Goal: Information Seeking & Learning: Understand process/instructions

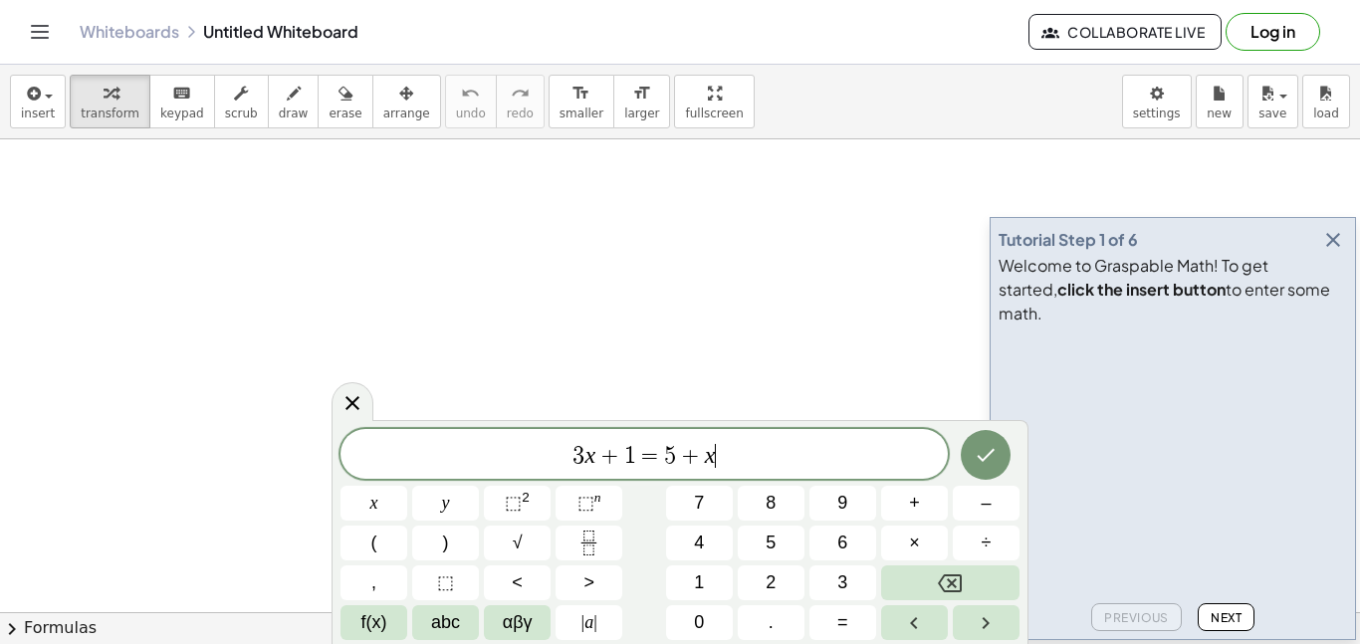
scroll to position [1, 0]
drag, startPoint x: 775, startPoint y: 460, endPoint x: 153, endPoint y: 422, distance: 622.4
click at [153, 422] on body "Graspable Math Activities Get Started Activity Bank Assigned Work Classes White…" at bounding box center [680, 322] width 1360 height 644
click at [1237, 623] on span "Next" at bounding box center [1226, 617] width 31 height 15
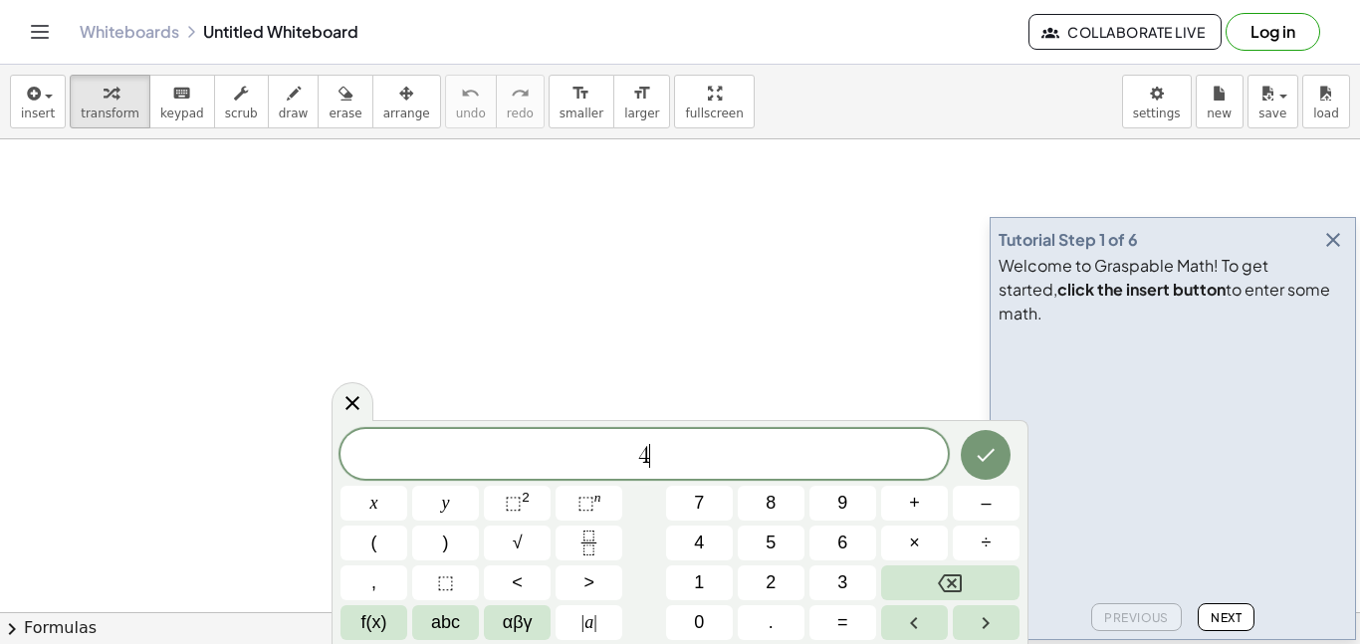
click at [1241, 612] on span "Next" at bounding box center [1226, 617] width 31 height 15
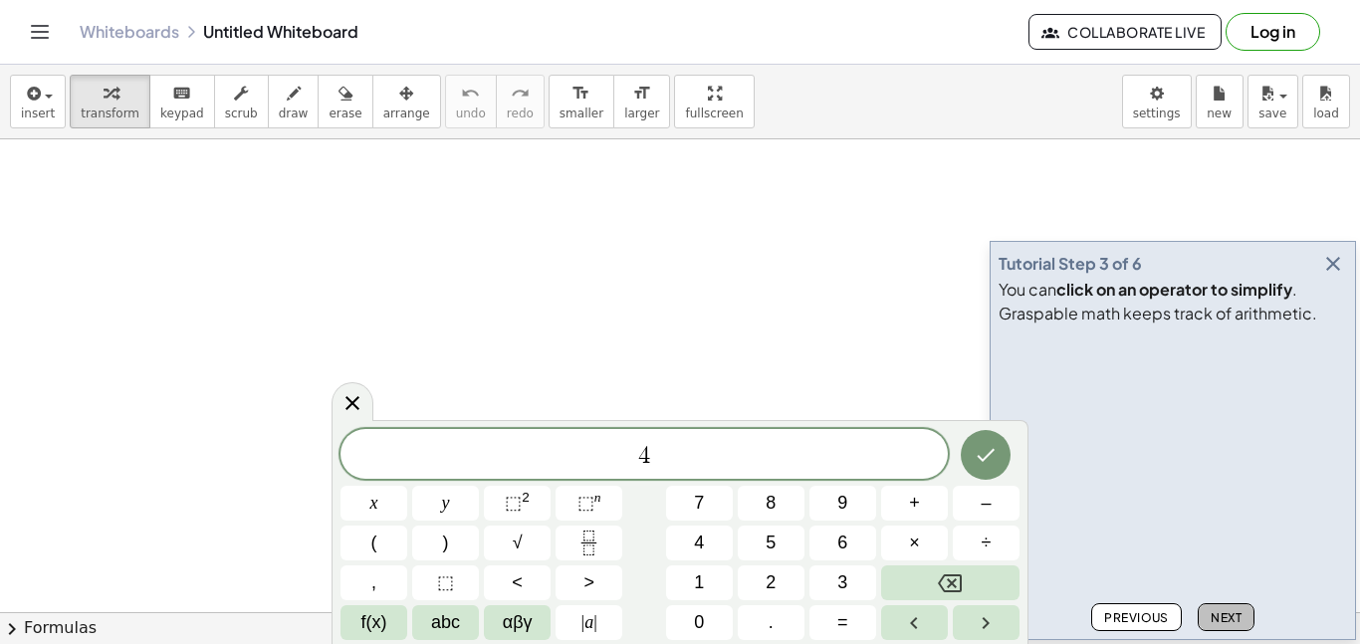
click at [1243, 627] on button "Next" at bounding box center [1226, 617] width 57 height 28
click at [1243, 622] on button "Next" at bounding box center [1226, 617] width 57 height 28
click at [1254, 609] on div "Previous Next" at bounding box center [1173, 613] width 348 height 36
click at [1252, 622] on button "Next" at bounding box center [1226, 617] width 57 height 28
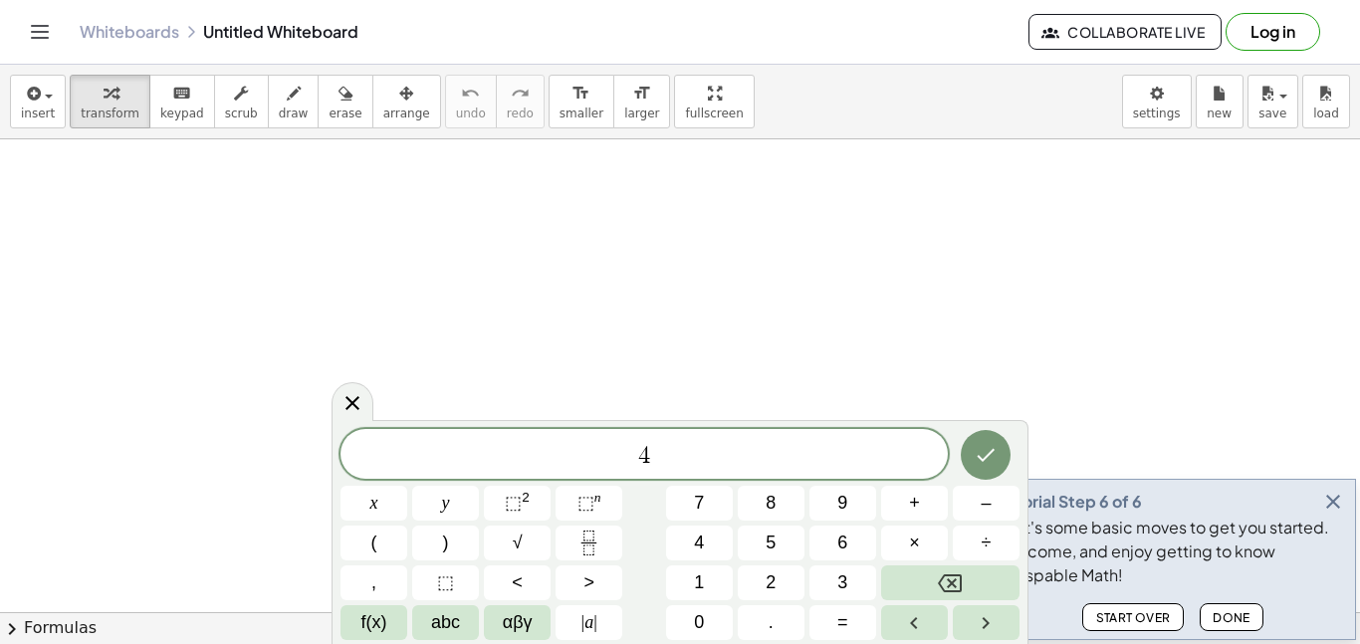
click at [1255, 625] on button "Done" at bounding box center [1232, 617] width 64 height 28
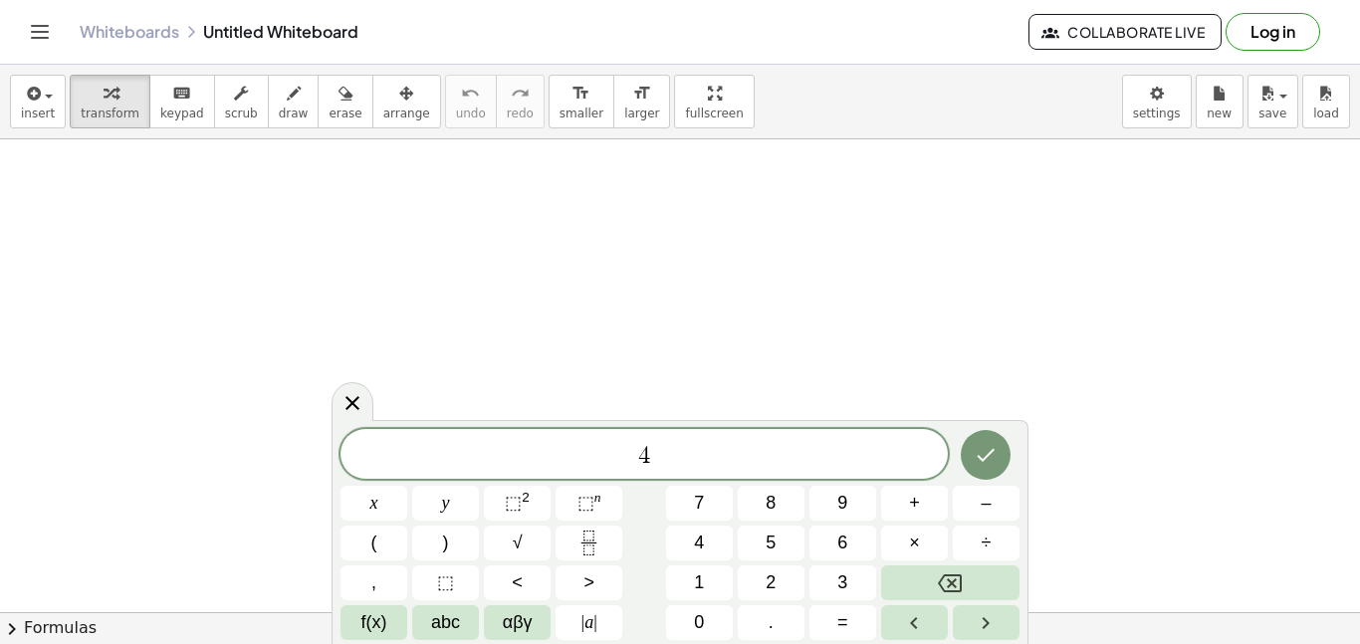
click at [684, 468] on span "4" at bounding box center [643, 456] width 607 height 28
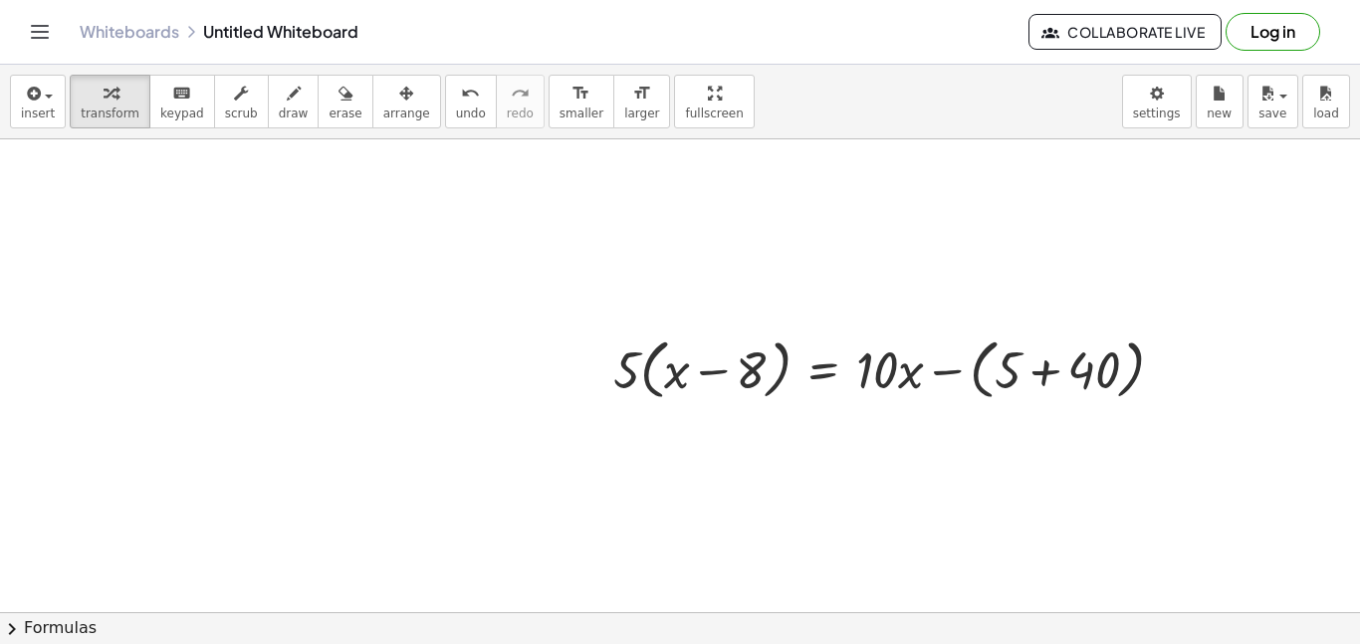
scroll to position [79, 0]
click at [640, 362] on div at bounding box center [896, 370] width 586 height 76
click at [408, 114] on button "arrange" at bounding box center [406, 102] width 69 height 54
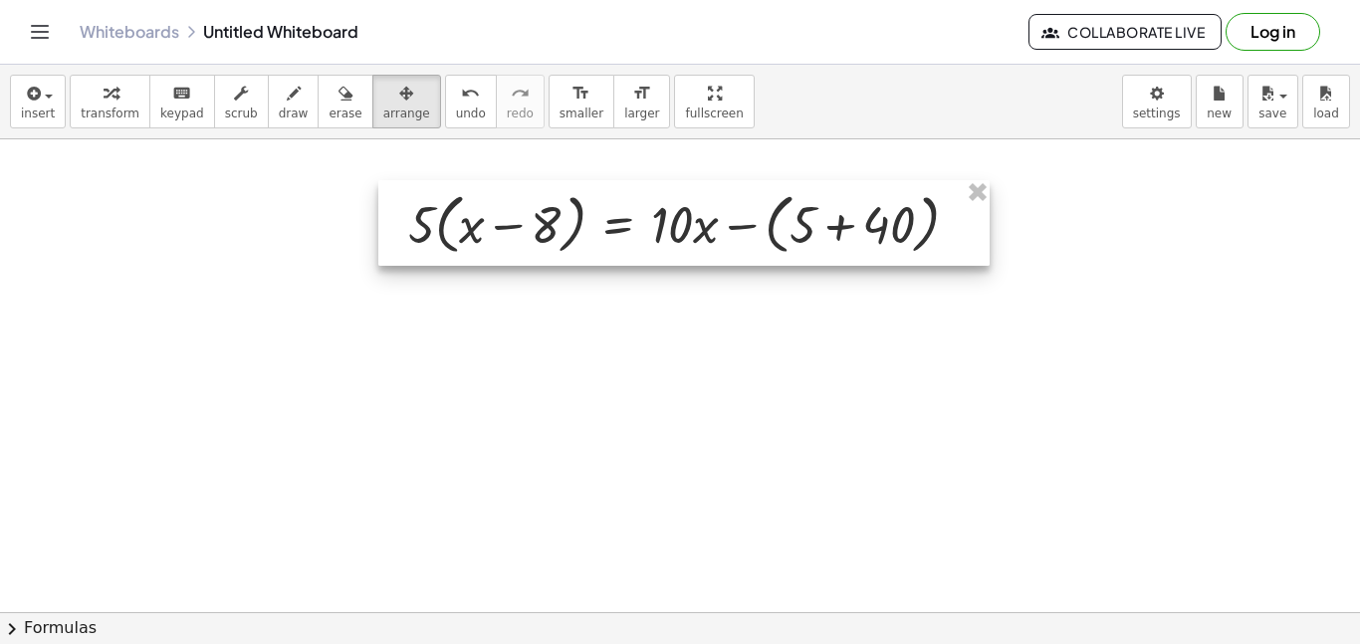
drag, startPoint x: 684, startPoint y: 348, endPoint x: 479, endPoint y: 202, distance: 252.0
click at [479, 202] on div at bounding box center [683, 223] width 611 height 86
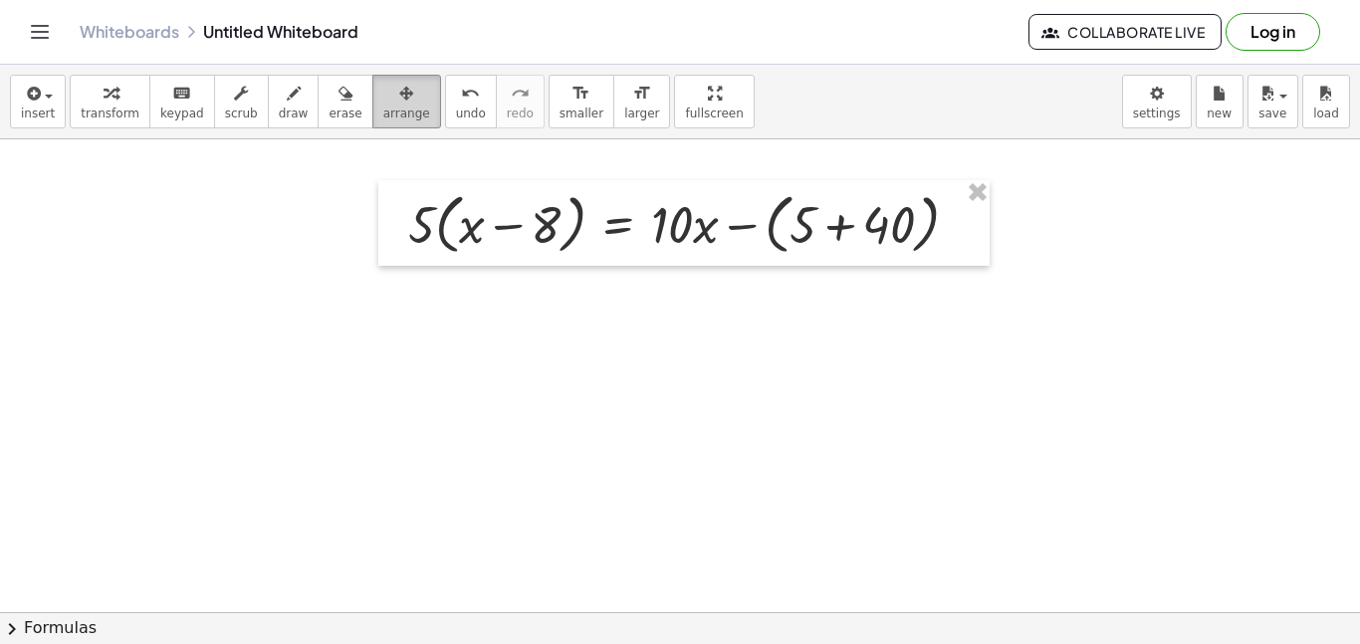
click at [377, 124] on button "arrange" at bounding box center [406, 102] width 69 height 54
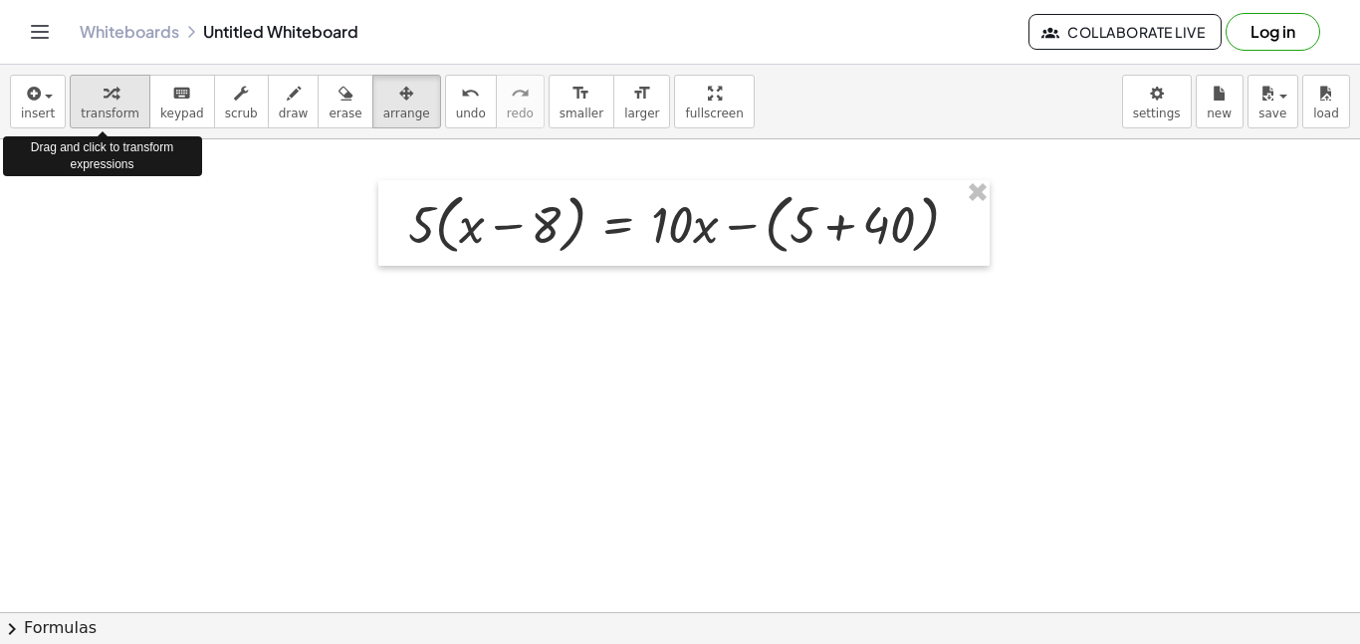
click at [105, 108] on span "transform" at bounding box center [110, 114] width 59 height 14
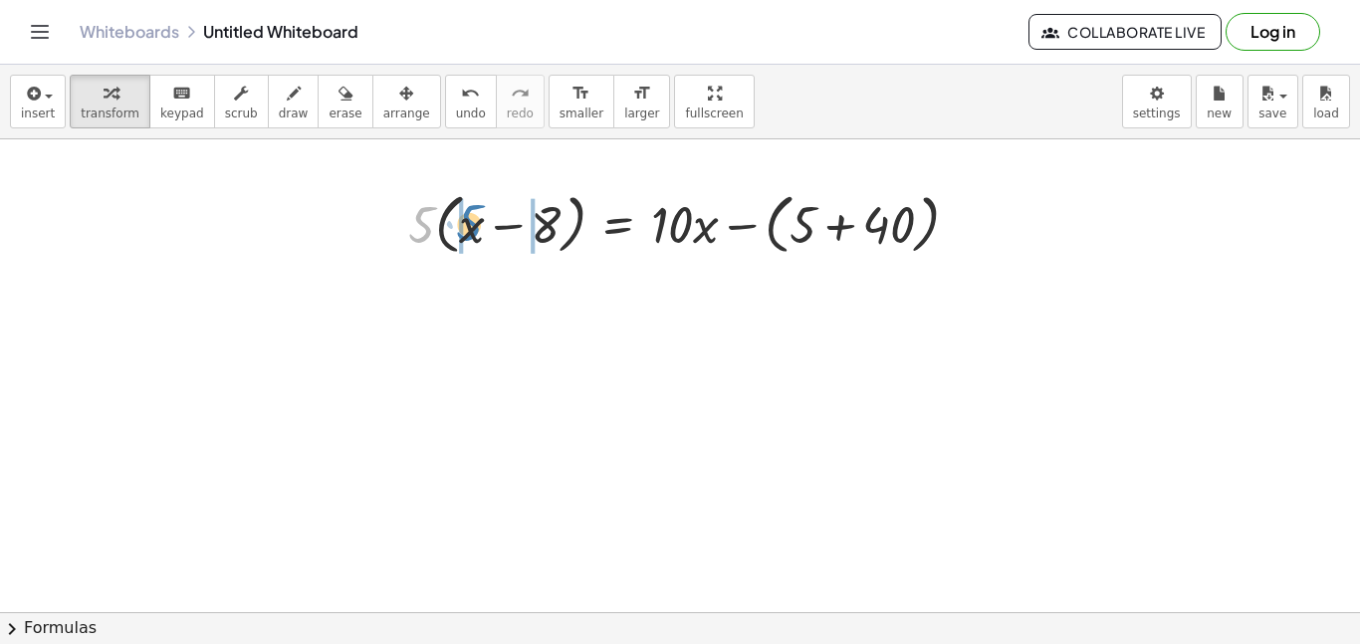
drag, startPoint x: 425, startPoint y: 232, endPoint x: 468, endPoint y: 230, distance: 42.9
click at [468, 230] on div at bounding box center [691, 223] width 586 height 76
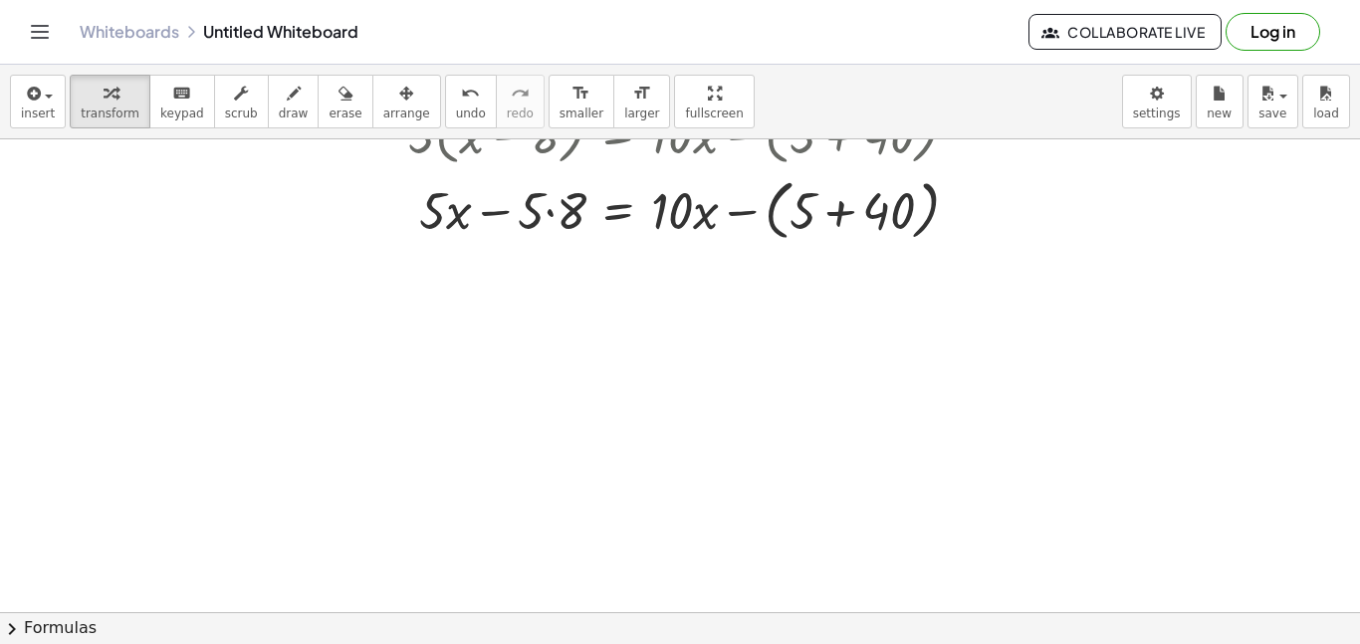
scroll to position [178, 0]
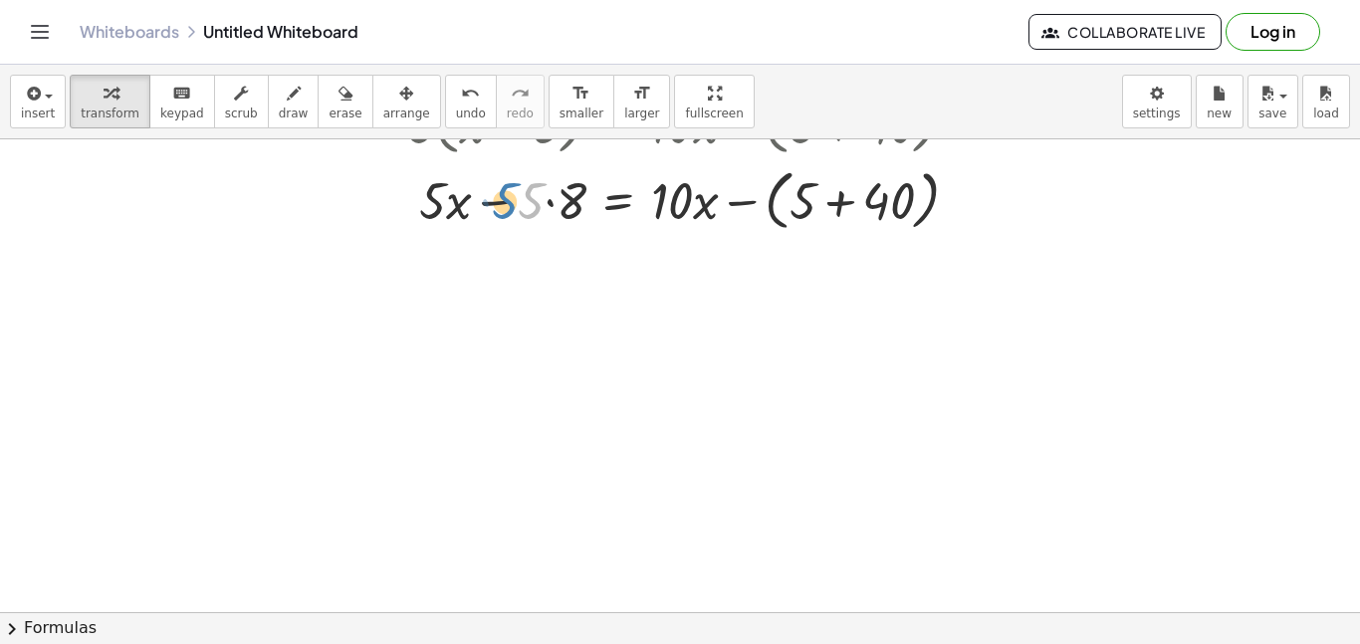
drag, startPoint x: 523, startPoint y: 199, endPoint x: 509, endPoint y: 199, distance: 13.9
click at [509, 199] on div at bounding box center [691, 199] width 586 height 76
drag, startPoint x: 505, startPoint y: 200, endPoint x: 492, endPoint y: 199, distance: 13.0
click at [492, 199] on div at bounding box center [691, 199] width 586 height 76
drag, startPoint x: 523, startPoint y: 202, endPoint x: 551, endPoint y: 201, distance: 27.9
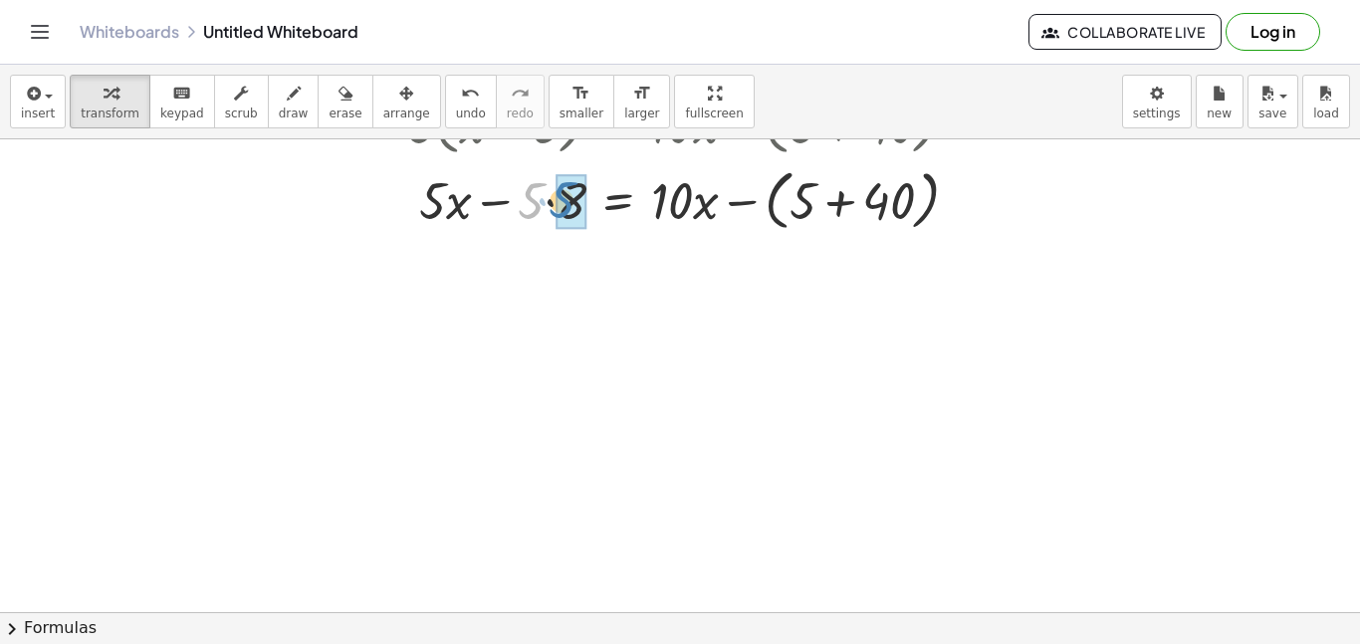
click at [551, 201] on div at bounding box center [691, 199] width 586 height 76
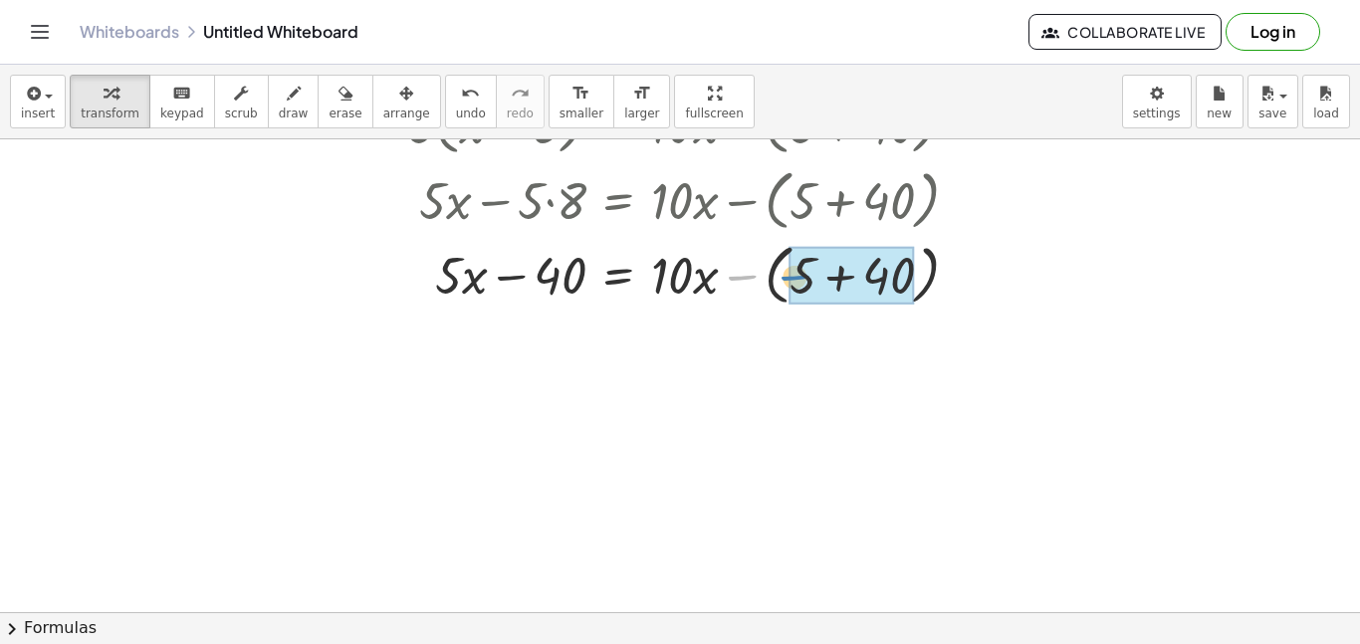
drag, startPoint x: 746, startPoint y: 277, endPoint x: 803, endPoint y: 277, distance: 57.7
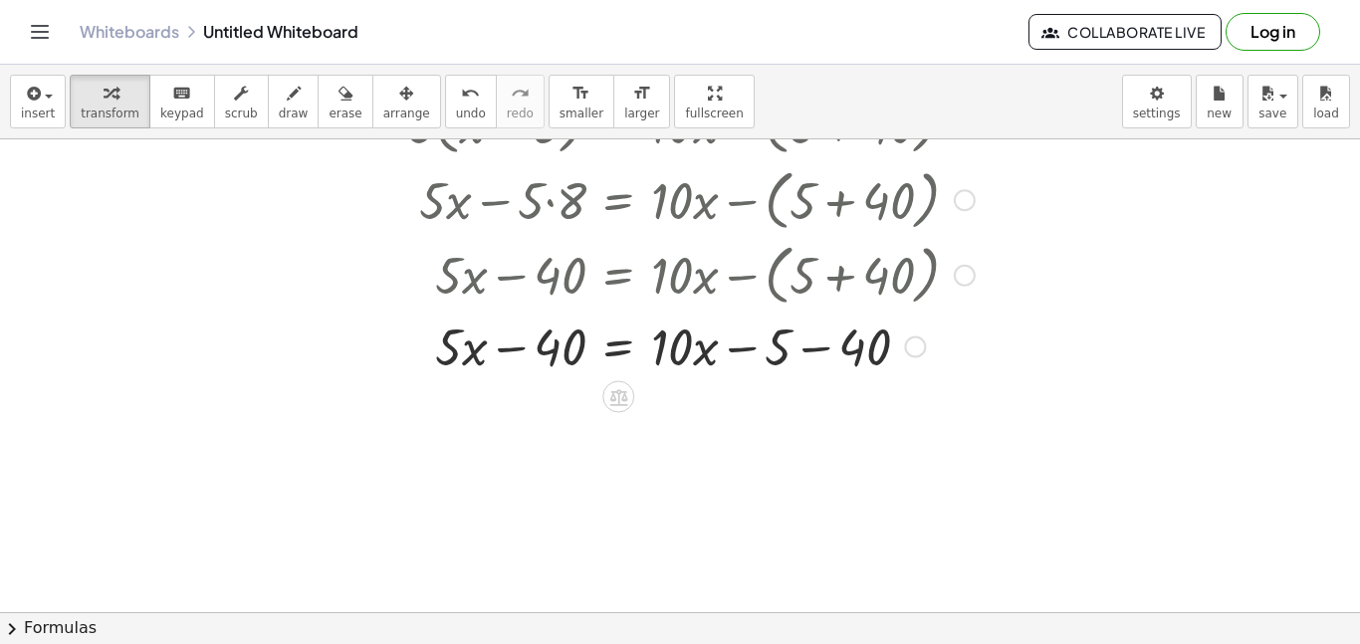
scroll to position [0, 0]
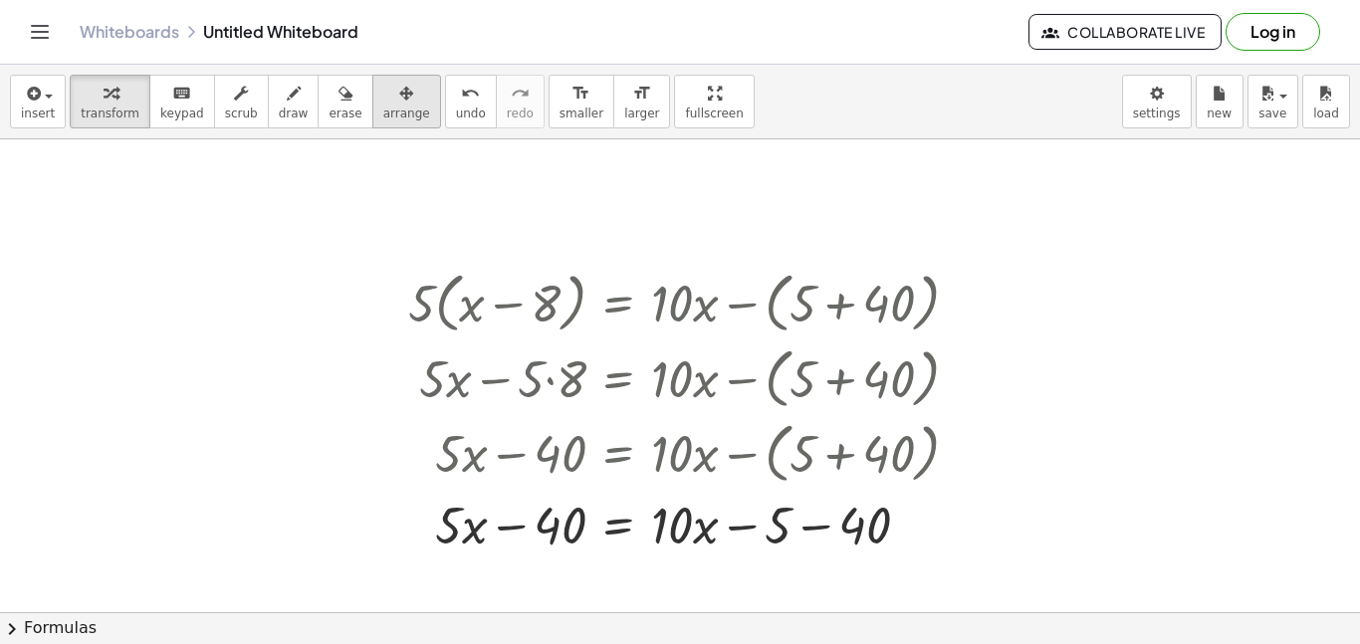
click at [411, 93] on button "arrange" at bounding box center [406, 102] width 69 height 54
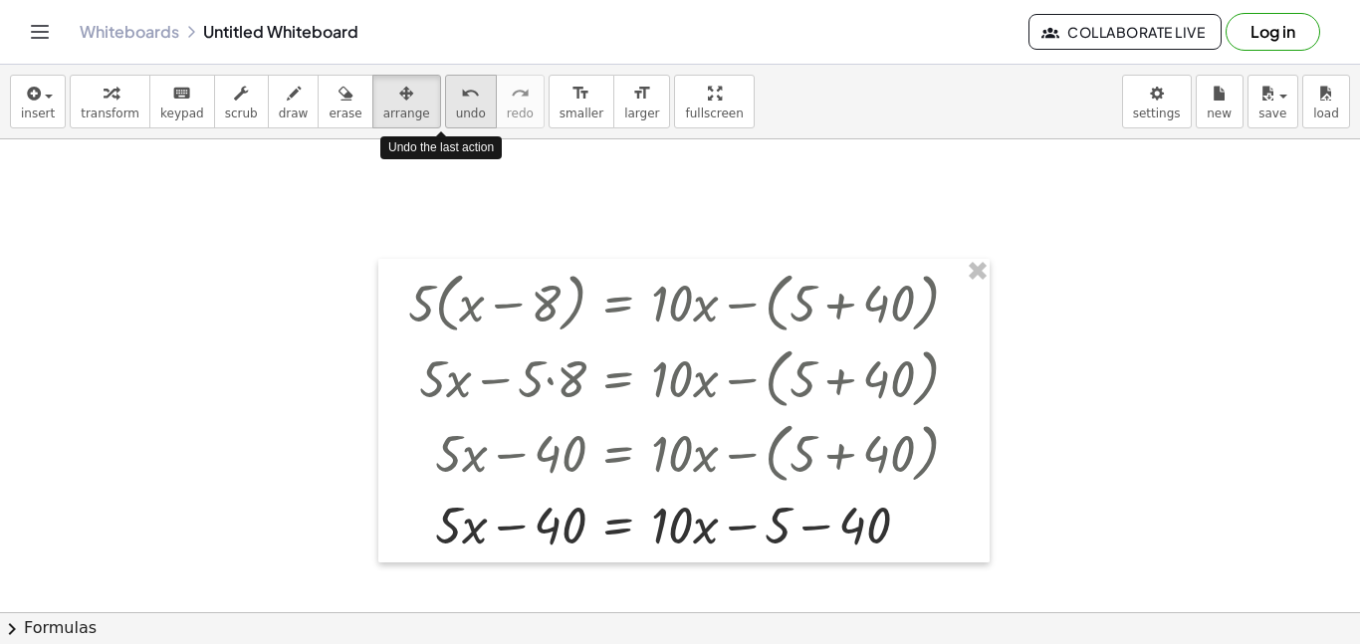
click at [456, 103] on div "undo" at bounding box center [471, 93] width 30 height 24
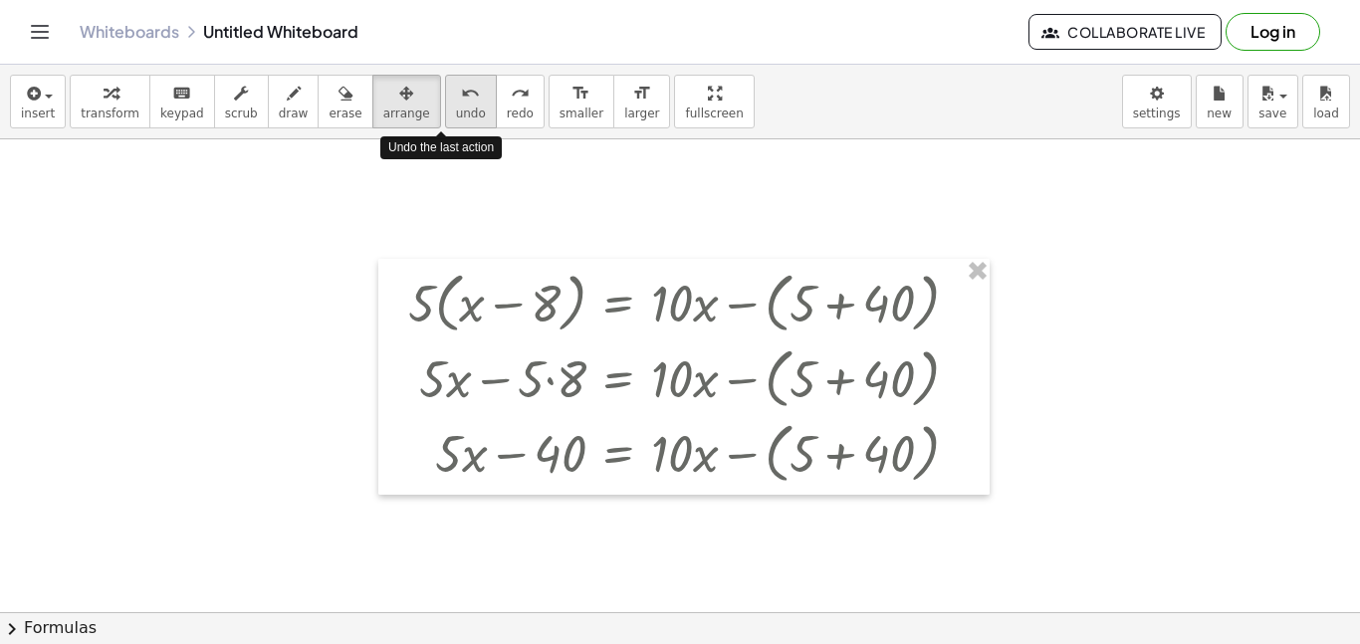
click at [456, 103] on div "undo" at bounding box center [471, 93] width 30 height 24
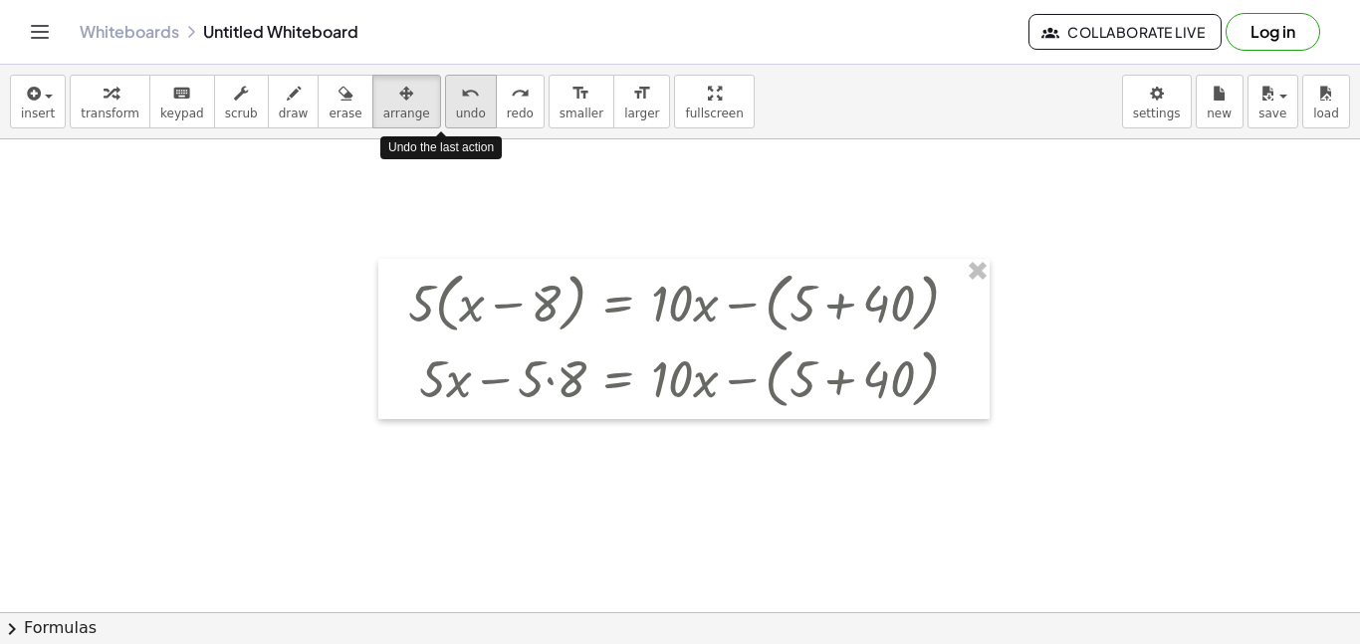
click at [456, 103] on div "undo" at bounding box center [471, 93] width 30 height 24
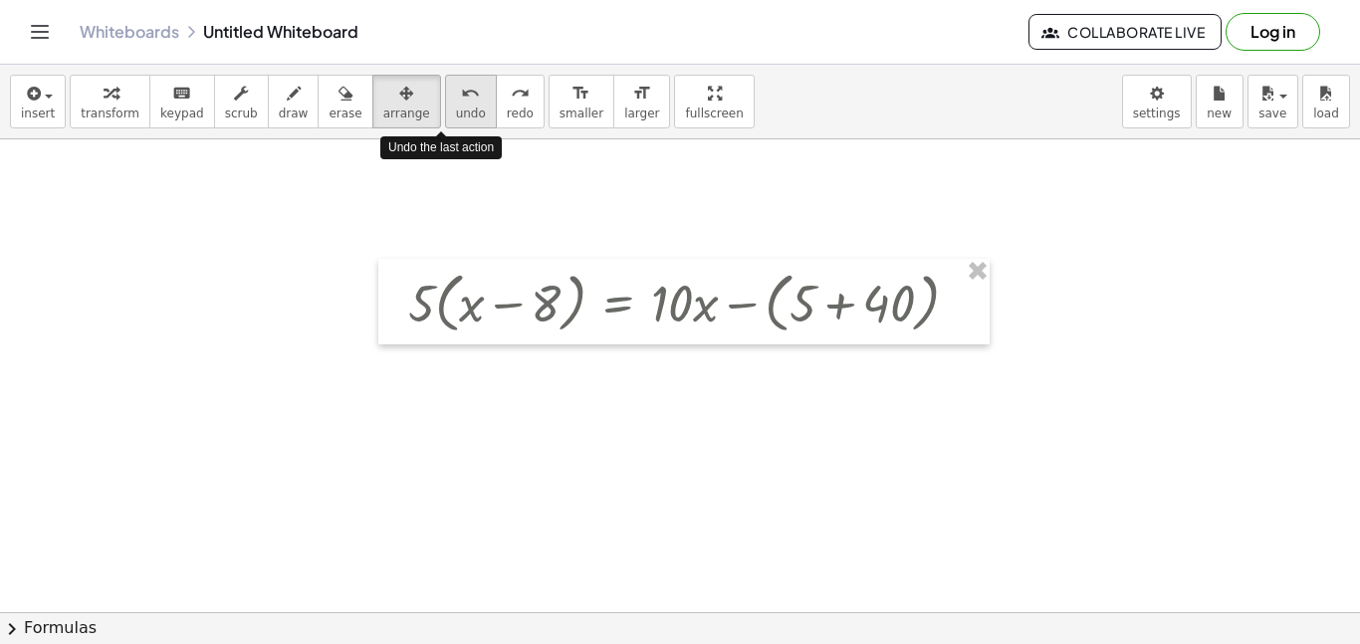
click at [456, 103] on div "undo" at bounding box center [471, 93] width 30 height 24
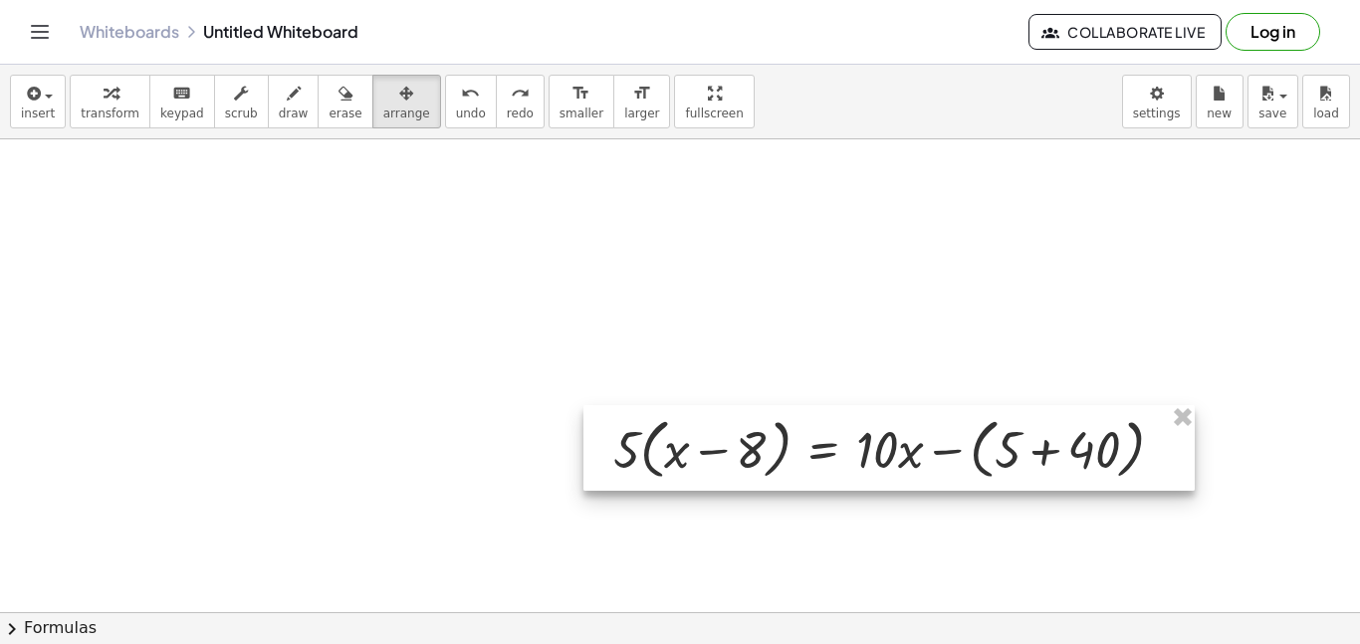
click at [909, 448] on div at bounding box center [888, 448] width 611 height 86
click at [1037, 476] on div at bounding box center [888, 448] width 611 height 86
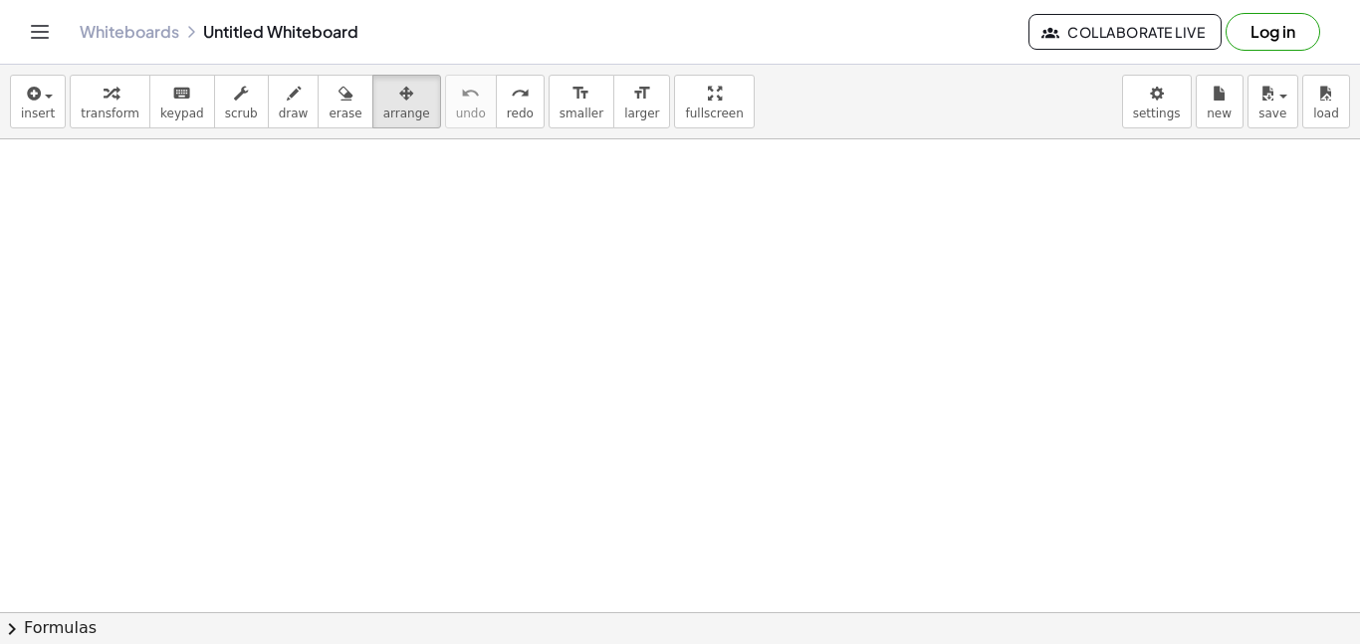
click at [744, 401] on div at bounding box center [680, 612] width 1360 height 946
click at [735, 604] on div at bounding box center [680, 612] width 1360 height 946
click at [160, 93] on div "keyboard" at bounding box center [182, 93] width 44 height 24
click at [104, 99] on icon "button" at bounding box center [111, 94] width 14 height 24
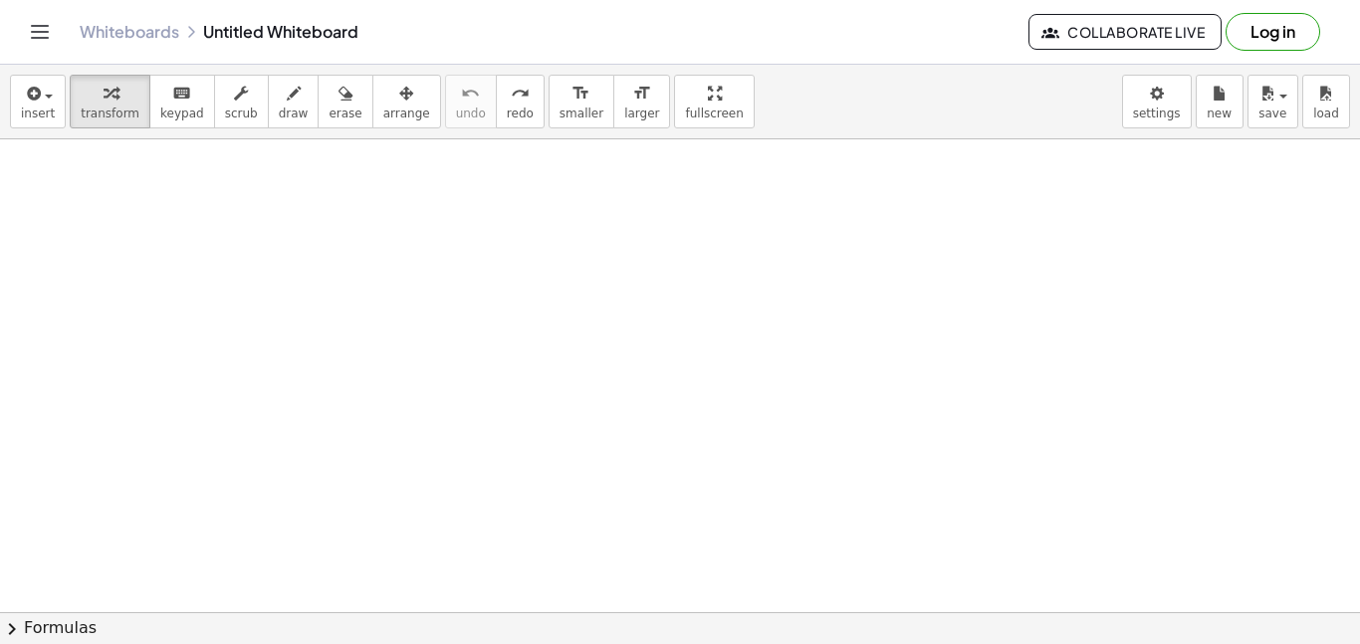
click at [419, 452] on div at bounding box center [680, 612] width 1360 height 946
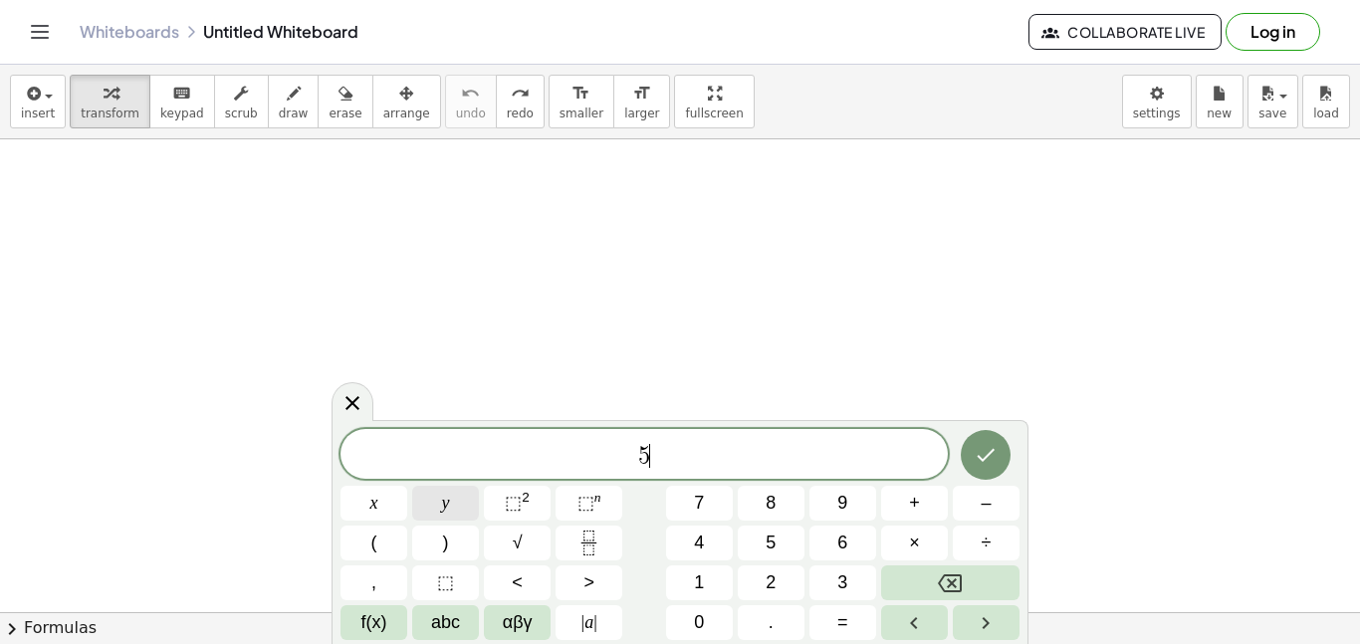
scroll to position [5, 0]
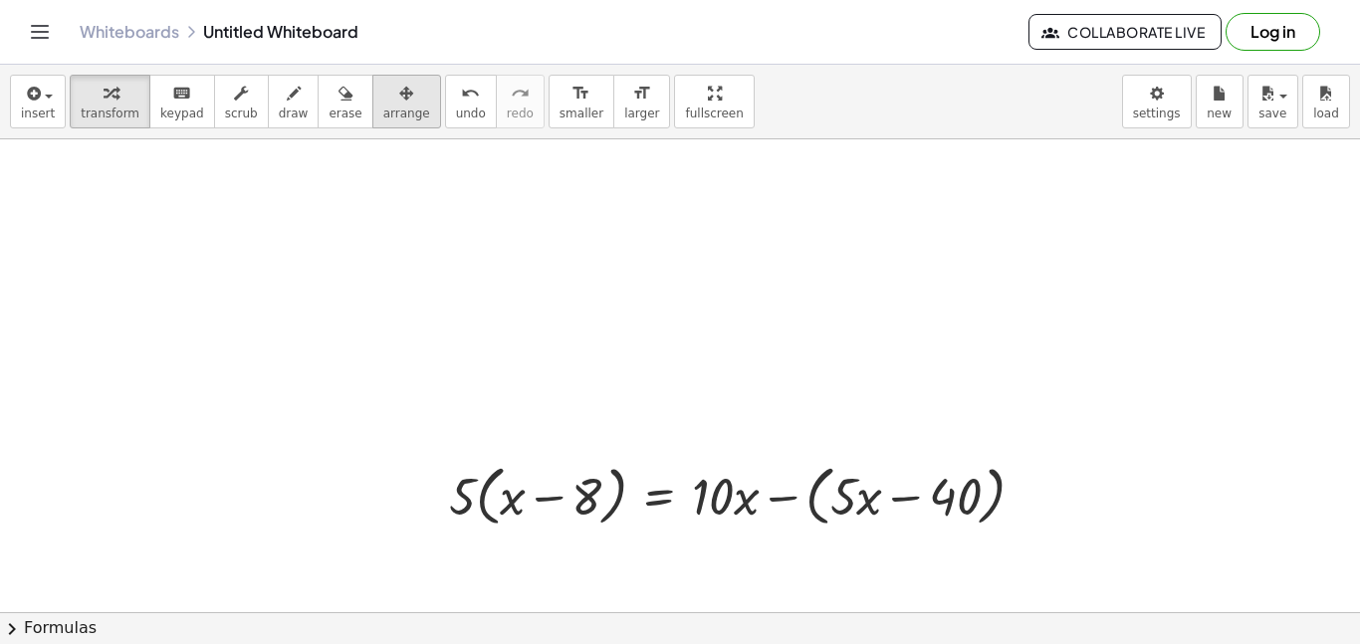
click at [383, 113] on span "arrange" at bounding box center [406, 114] width 47 height 14
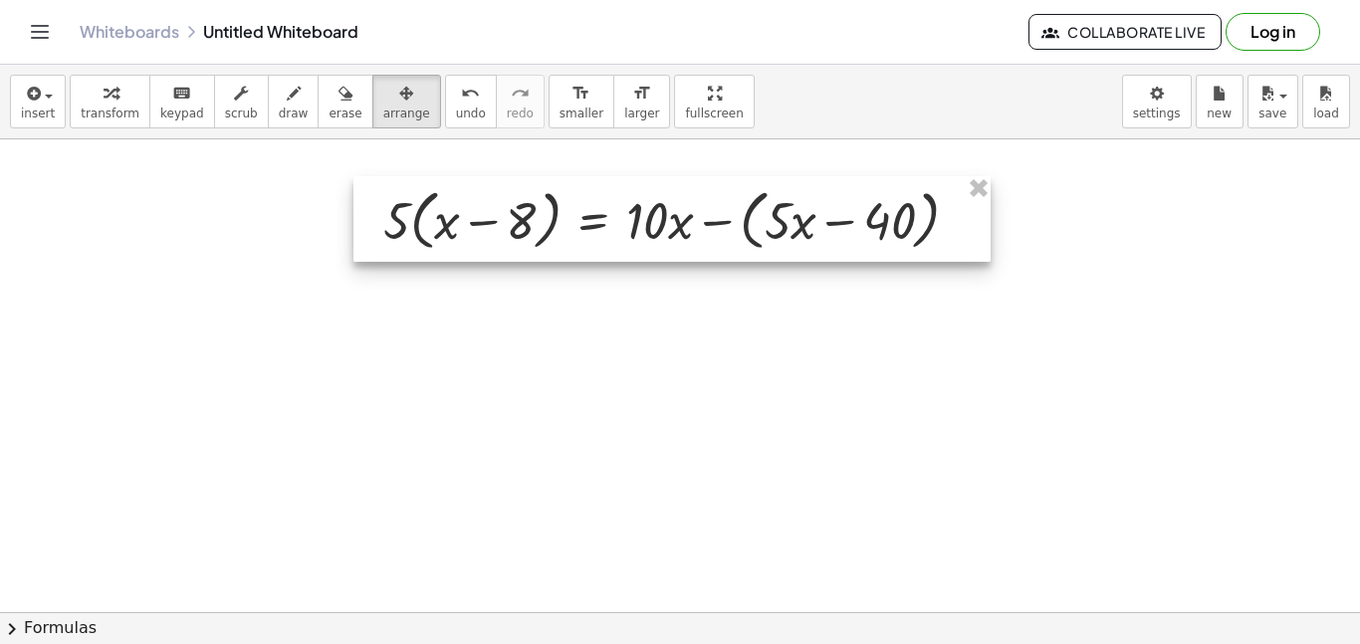
drag, startPoint x: 675, startPoint y: 519, endPoint x: 609, endPoint y: 247, distance: 279.6
click at [609, 247] on div at bounding box center [671, 219] width 637 height 86
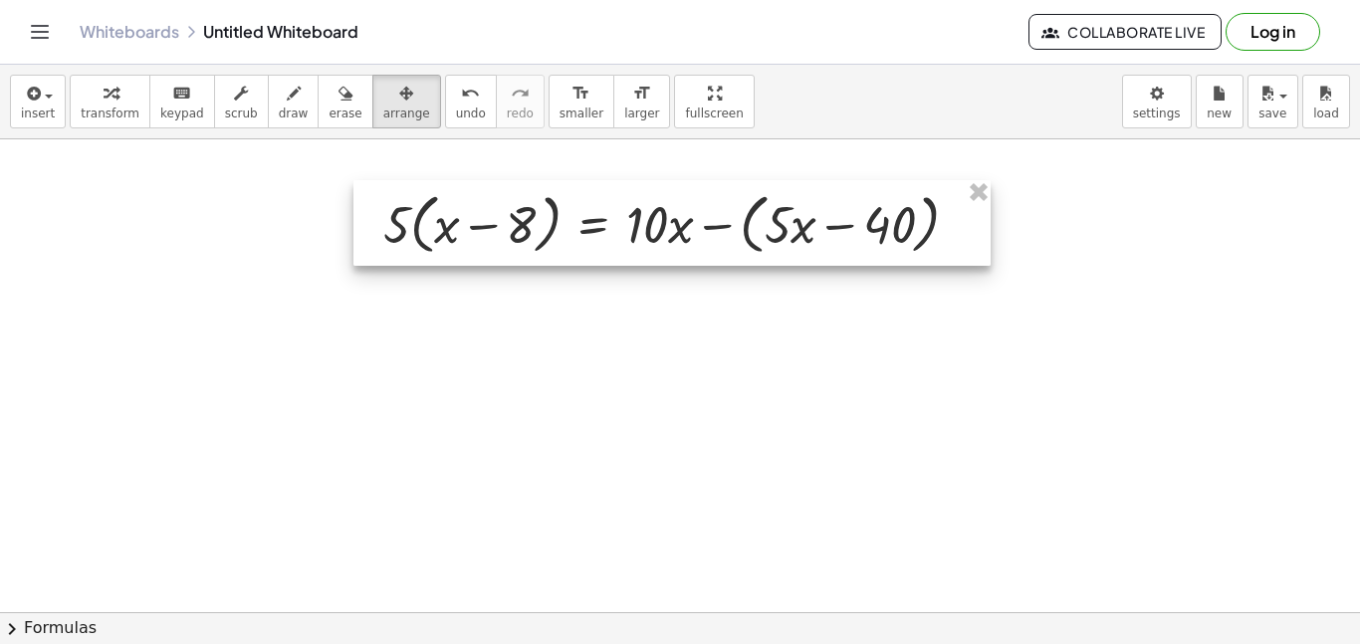
click at [904, 239] on div at bounding box center [671, 223] width 637 height 86
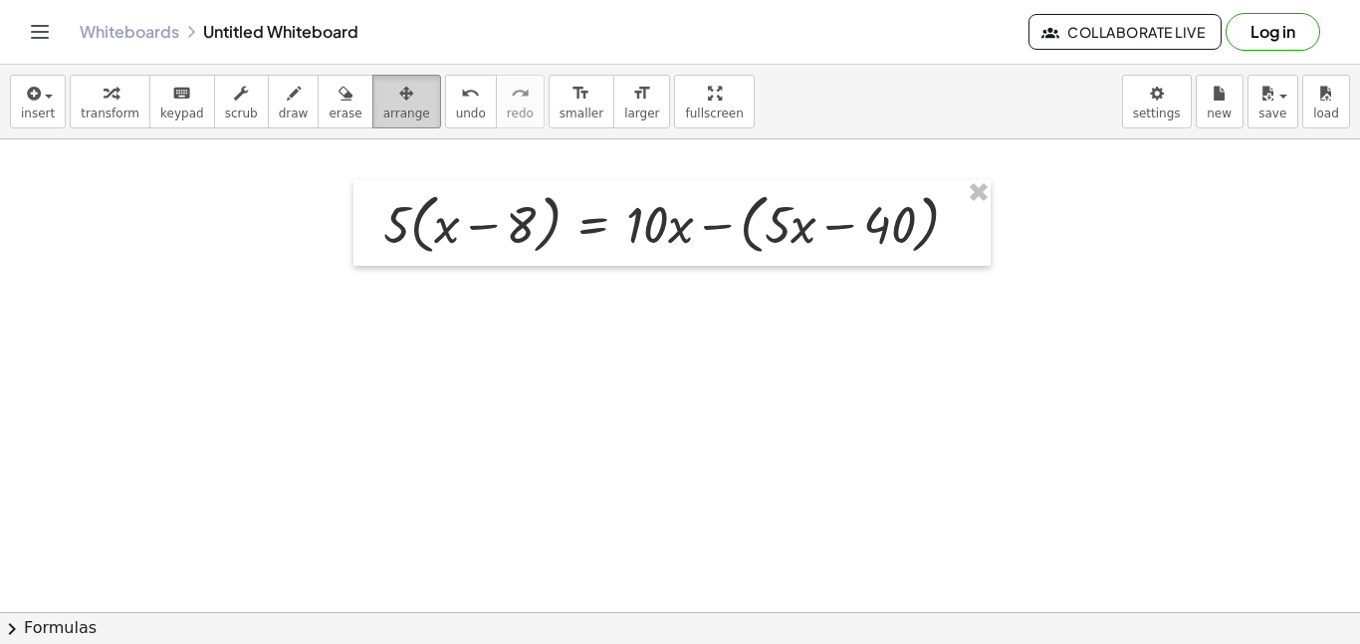
click at [394, 100] on div "button" at bounding box center [406, 93] width 47 height 24
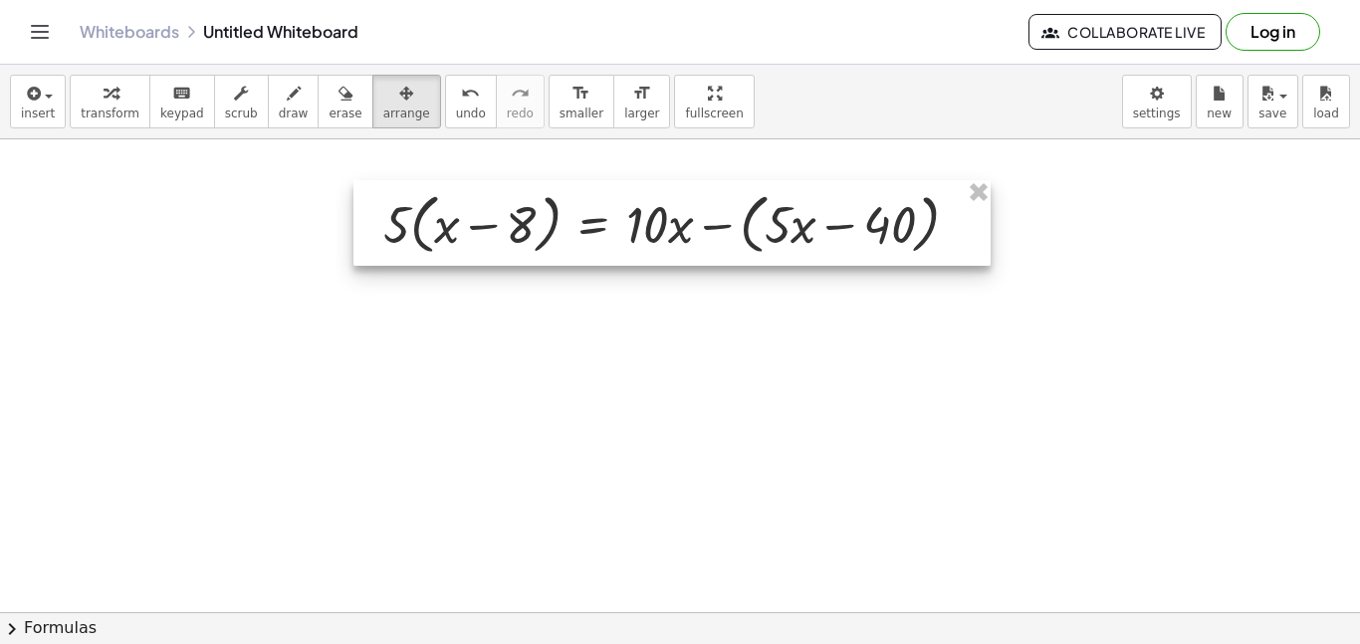
click at [959, 240] on div at bounding box center [671, 223] width 637 height 86
click at [842, 183] on div at bounding box center [671, 223] width 637 height 86
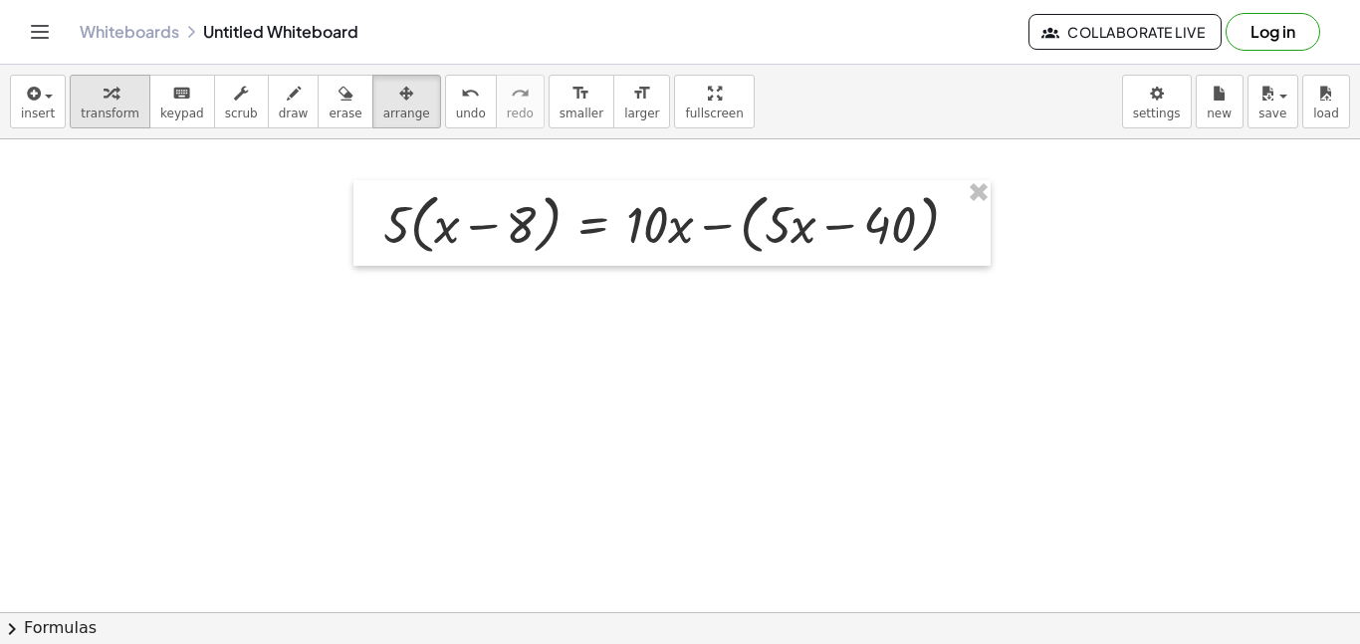
click at [119, 98] on div "button" at bounding box center [110, 93] width 59 height 24
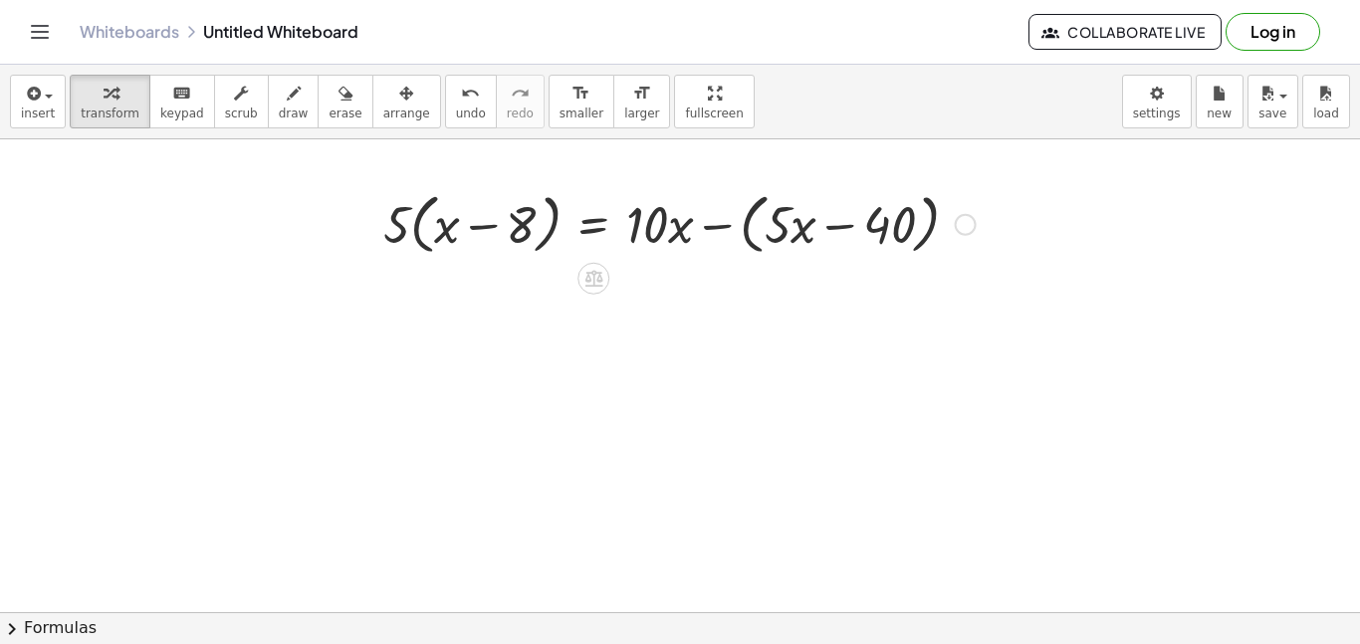
click at [919, 238] on div at bounding box center [679, 223] width 612 height 76
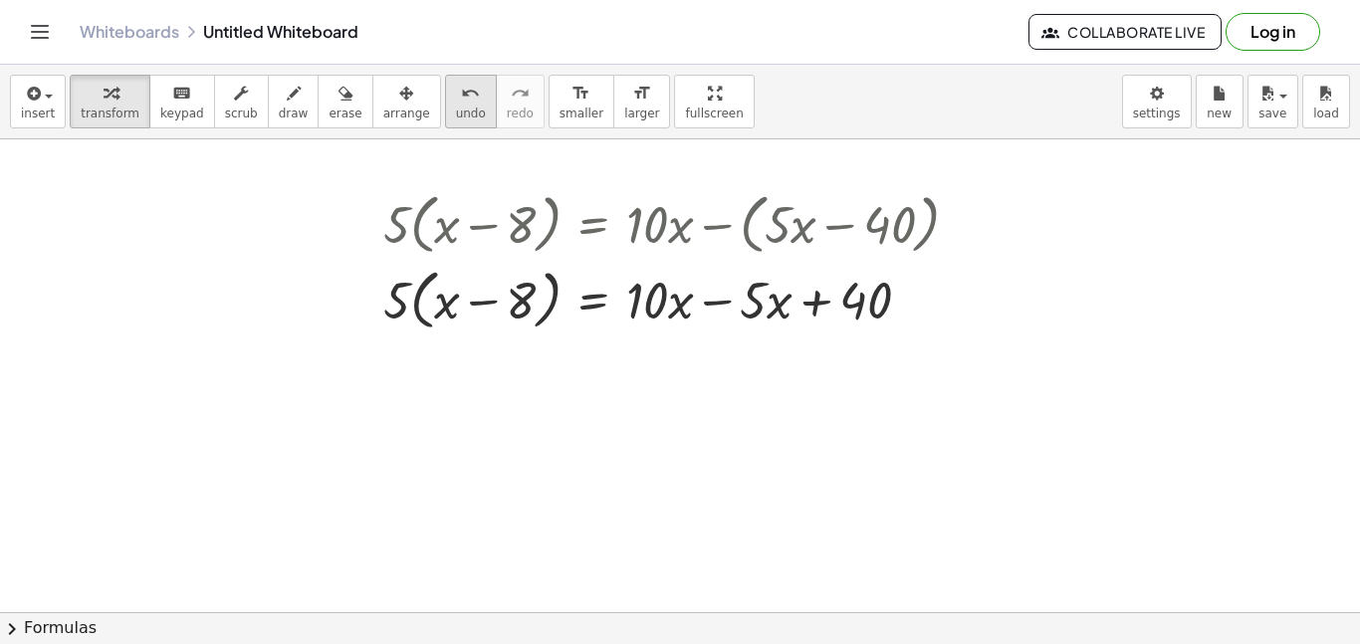
click at [456, 91] on div "undo" at bounding box center [471, 93] width 30 height 24
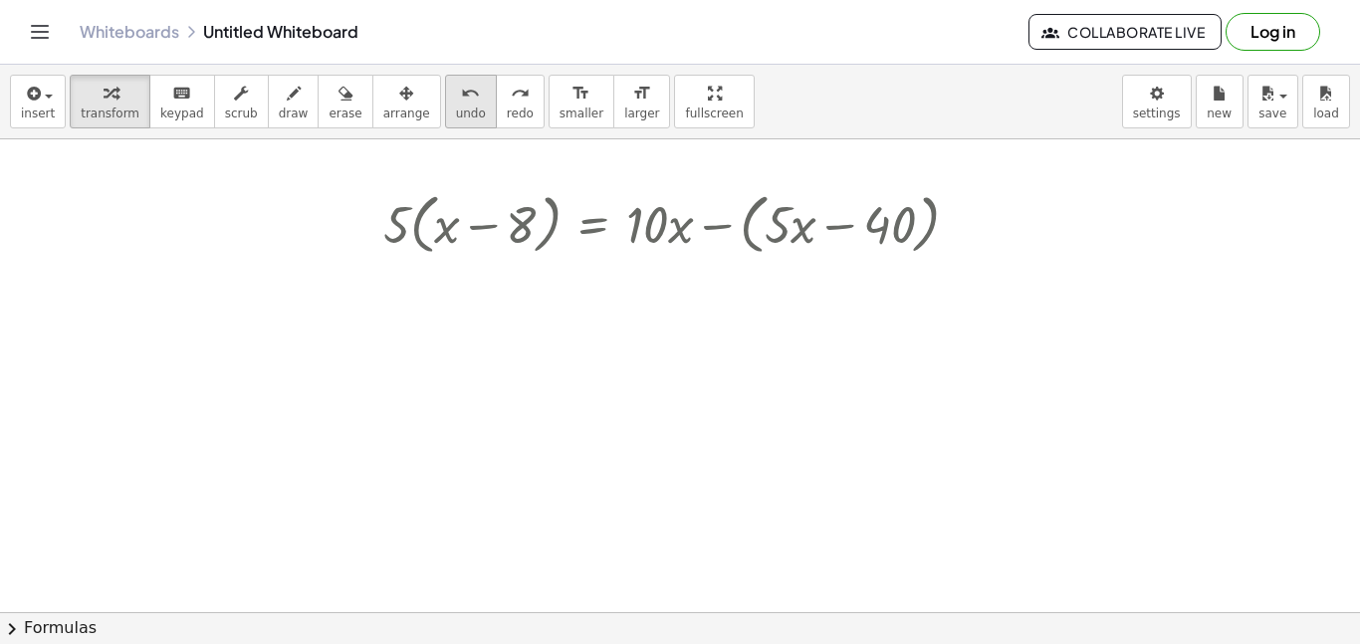
click at [456, 91] on div "undo" at bounding box center [471, 93] width 30 height 24
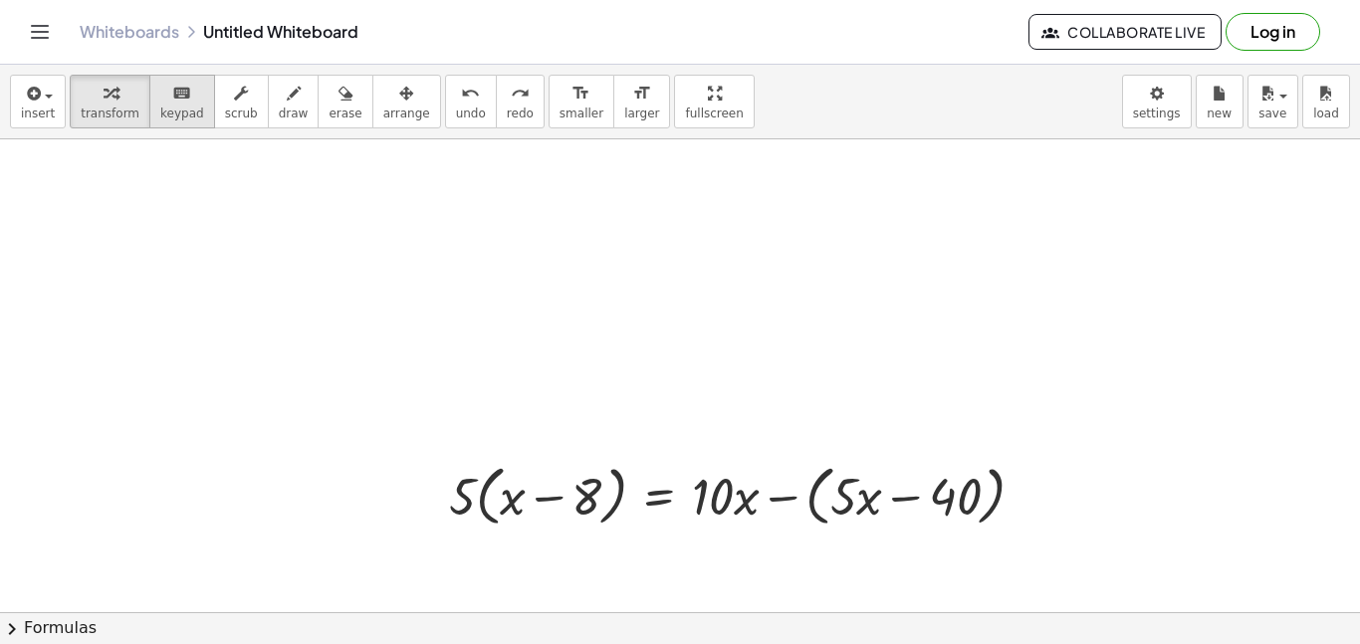
click at [165, 111] on span "keypad" at bounding box center [182, 114] width 44 height 14
click at [899, 491] on div at bounding box center [931, 499] width 99 height 56
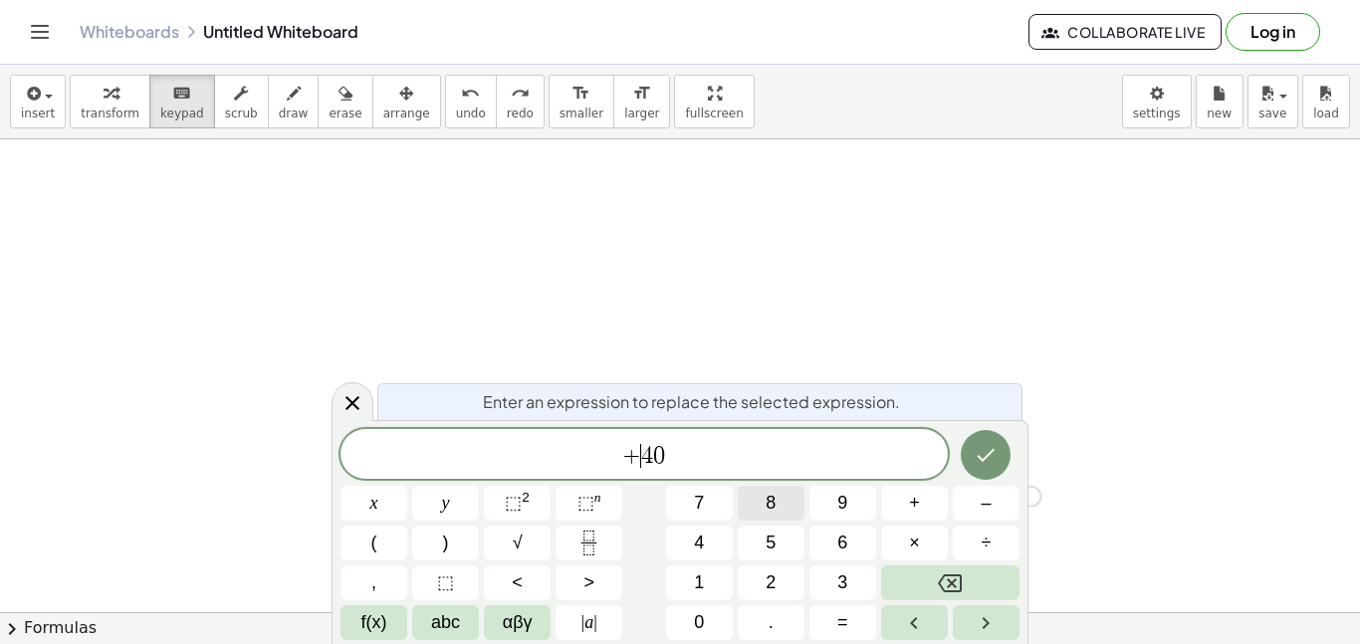
scroll to position [7, 0]
click at [986, 441] on button "Done" at bounding box center [986, 455] width 50 height 50
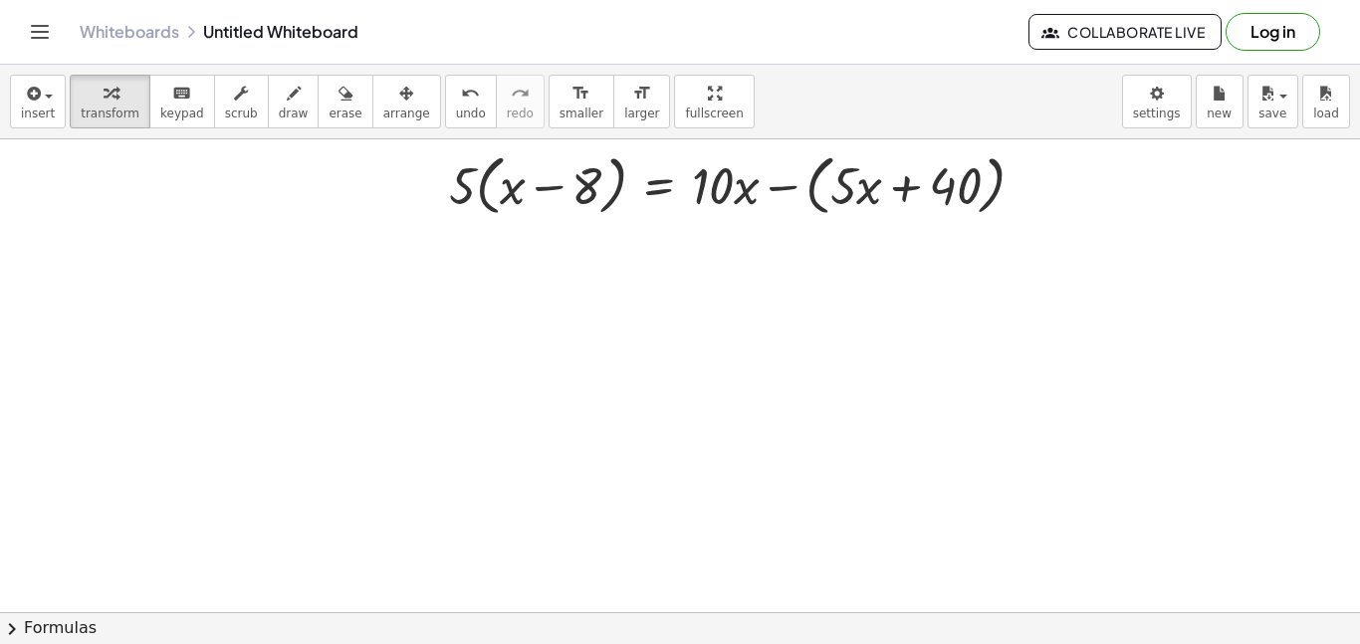
scroll to position [394, 0]
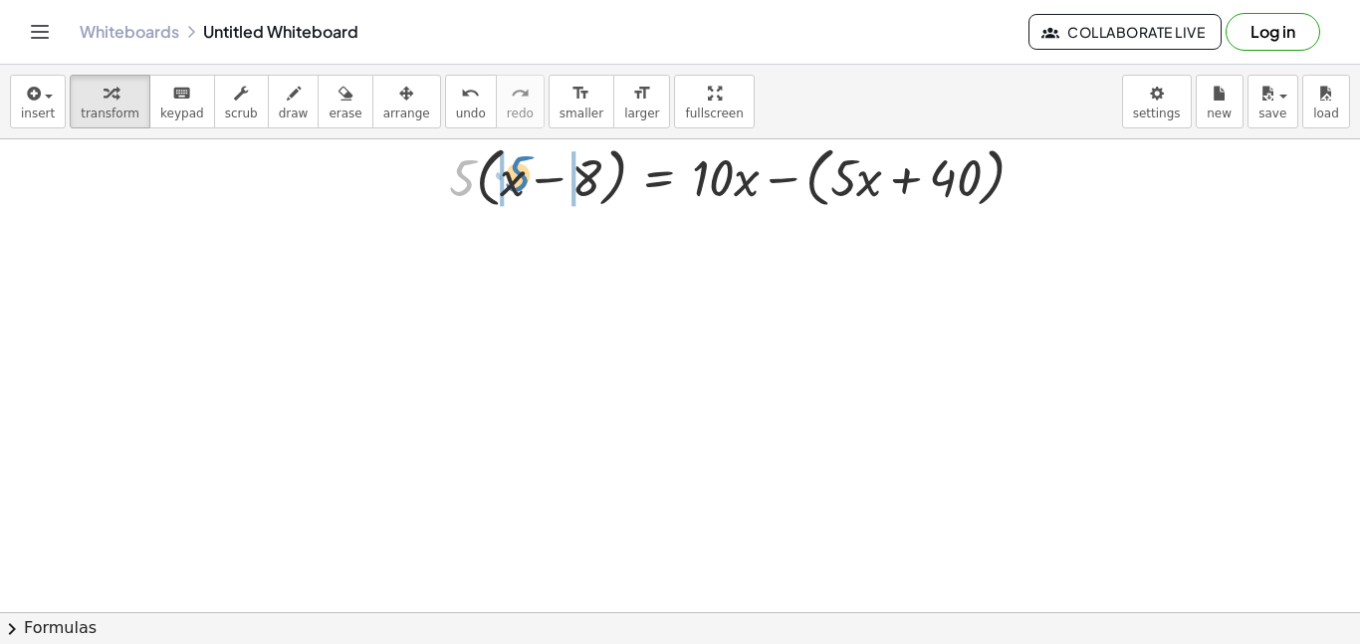
drag, startPoint x: 461, startPoint y: 183, endPoint x: 514, endPoint y: 180, distance: 52.9
click at [514, 180] on div at bounding box center [745, 176] width 612 height 76
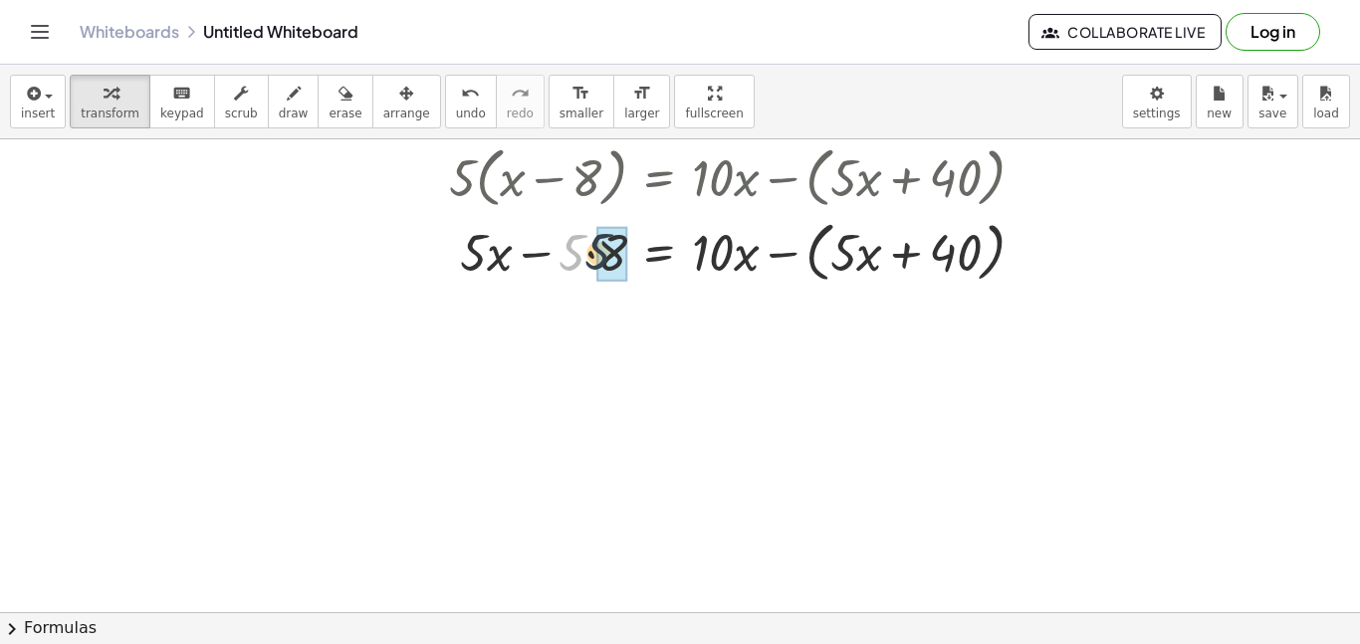
drag, startPoint x: 573, startPoint y: 263, endPoint x: 611, endPoint y: 262, distance: 37.8
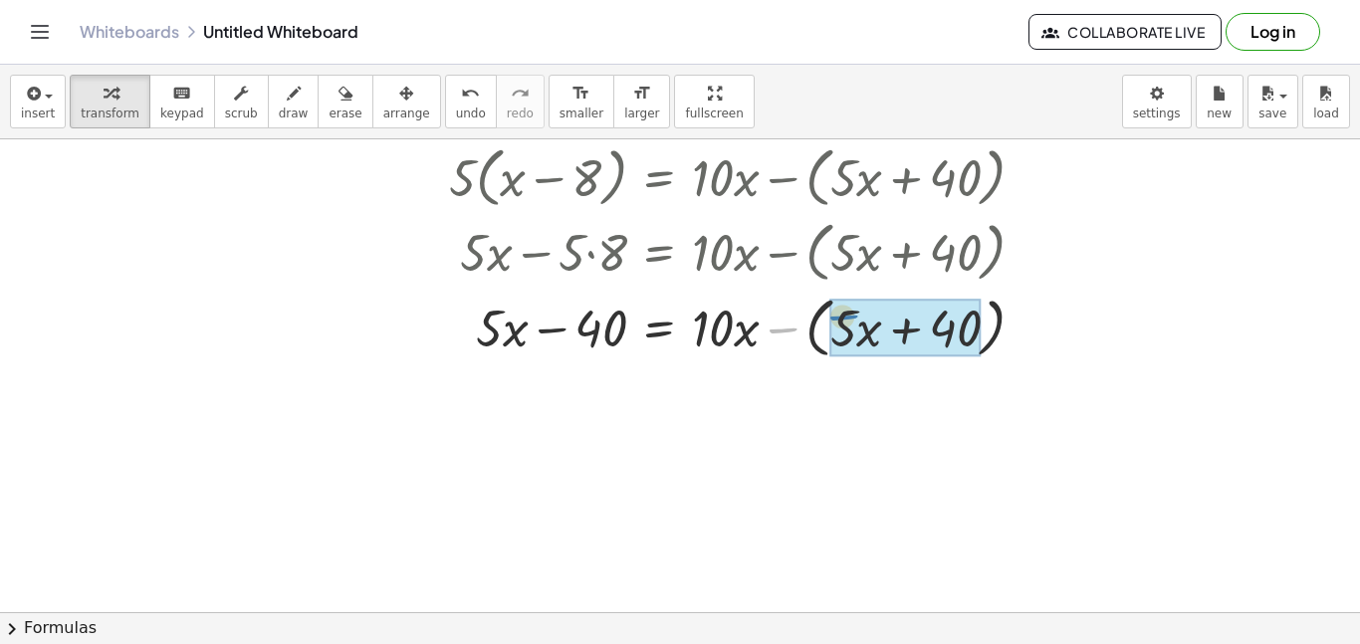
drag, startPoint x: 789, startPoint y: 329, endPoint x: 856, endPoint y: 321, distance: 68.2
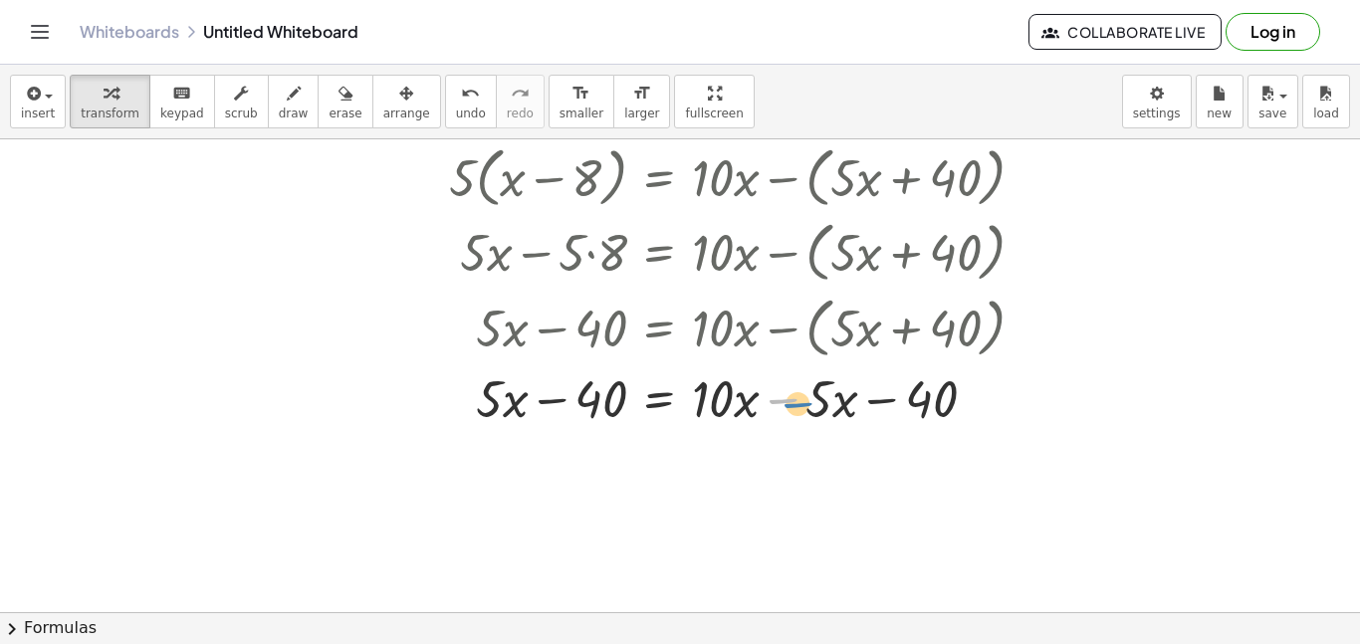
drag, startPoint x: 789, startPoint y: 408, endPoint x: 802, endPoint y: 410, distance: 14.1
click at [802, 410] on div at bounding box center [745, 397] width 612 height 68
drag, startPoint x: 799, startPoint y: 397, endPoint x: 708, endPoint y: 406, distance: 92.0
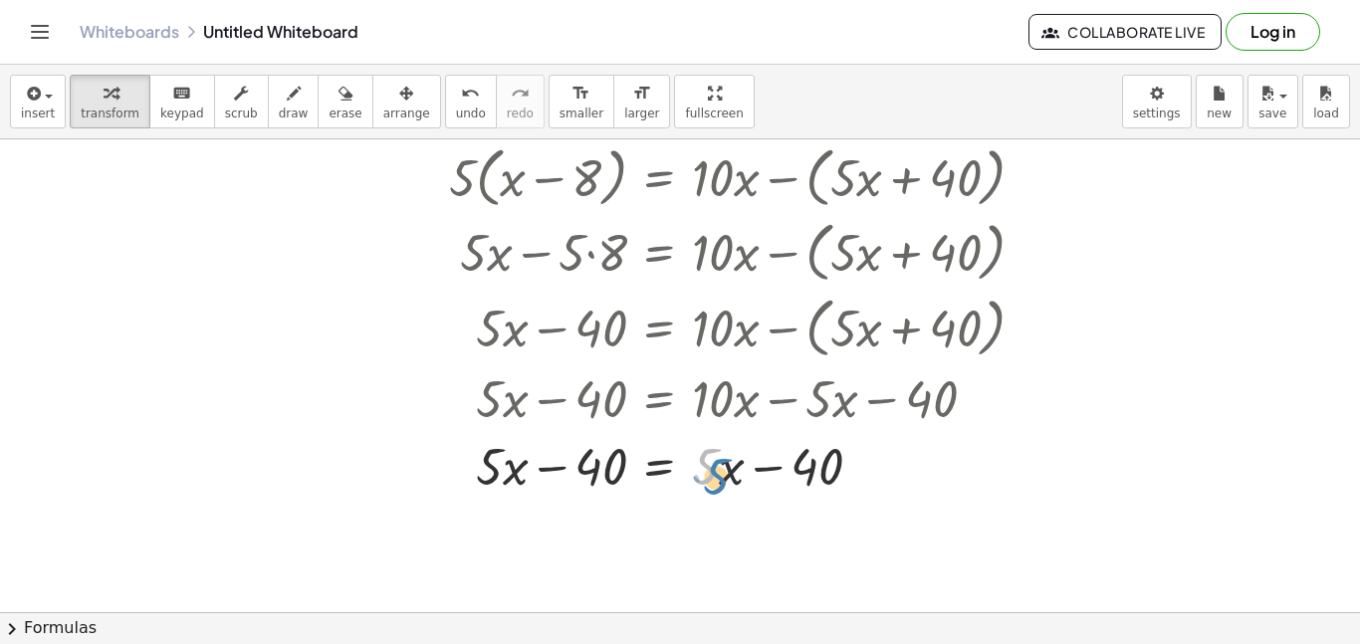
drag, startPoint x: 712, startPoint y: 469, endPoint x: 722, endPoint y: 479, distance: 14.1
click at [722, 479] on div at bounding box center [745, 465] width 612 height 68
drag, startPoint x: 721, startPoint y: 474, endPoint x: 700, endPoint y: 466, distance: 22.4
click at [700, 466] on div at bounding box center [745, 465] width 612 height 68
drag, startPoint x: 700, startPoint y: 466, endPoint x: 683, endPoint y: 476, distance: 19.6
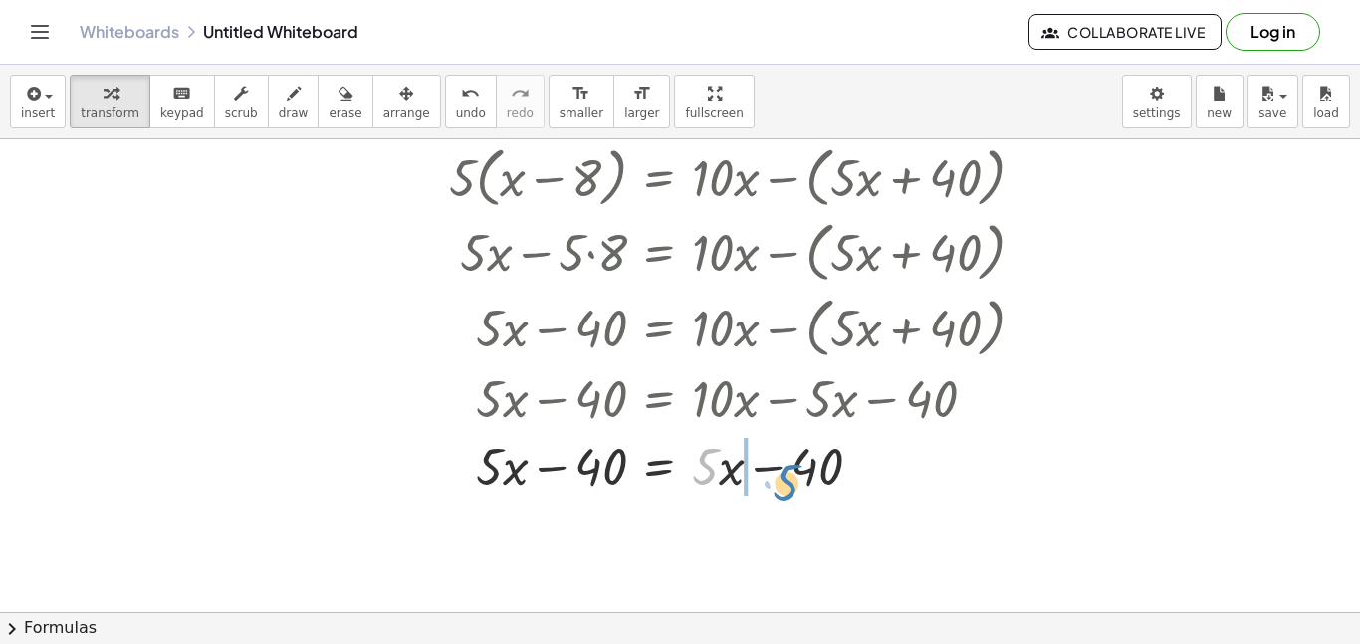
click at [683, 476] on div at bounding box center [745, 465] width 612 height 68
drag, startPoint x: 715, startPoint y: 470, endPoint x: 707, endPoint y: 491, distance: 22.4
click at [707, 491] on div at bounding box center [745, 465] width 612 height 68
drag, startPoint x: 730, startPoint y: 469, endPoint x: 706, endPoint y: 475, distance: 24.6
click at [706, 475] on div at bounding box center [745, 465] width 612 height 68
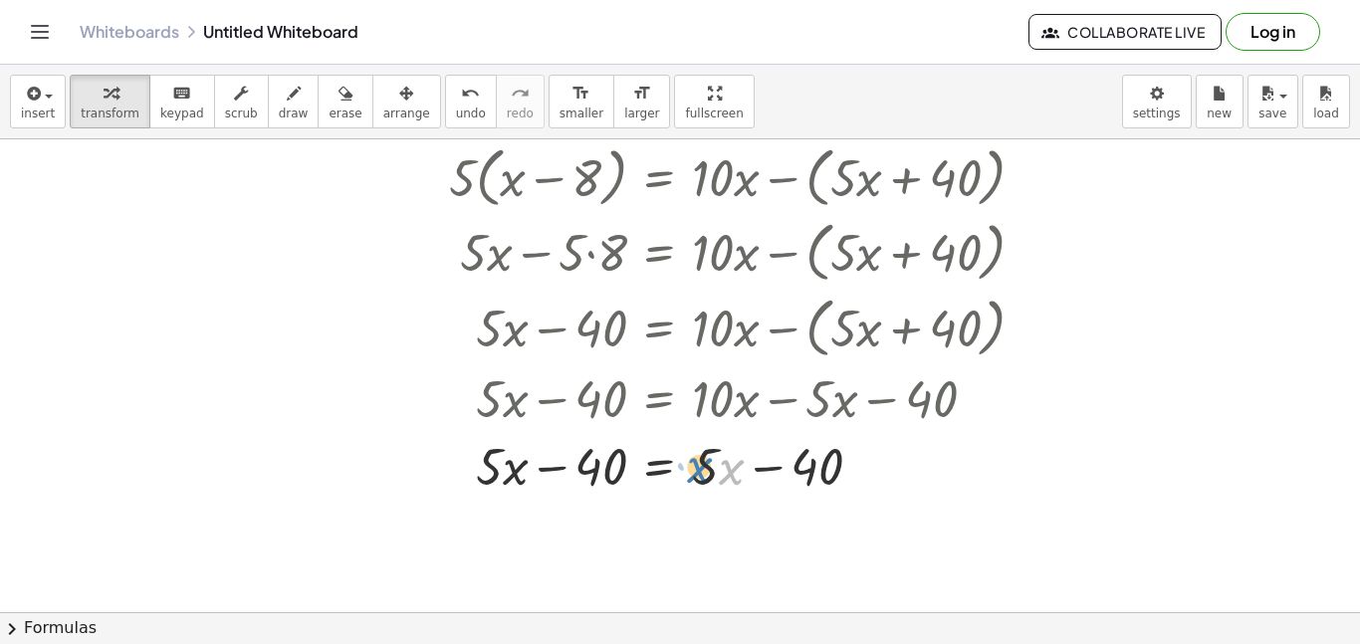
click at [721, 466] on div at bounding box center [745, 465] width 612 height 68
drag, startPoint x: 721, startPoint y: 466, endPoint x: 705, endPoint y: 464, distance: 16.1
click at [705, 464] on div at bounding box center [745, 465] width 612 height 68
drag, startPoint x: 709, startPoint y: 461, endPoint x: 733, endPoint y: 468, distance: 24.9
click at [733, 468] on div at bounding box center [745, 465] width 612 height 68
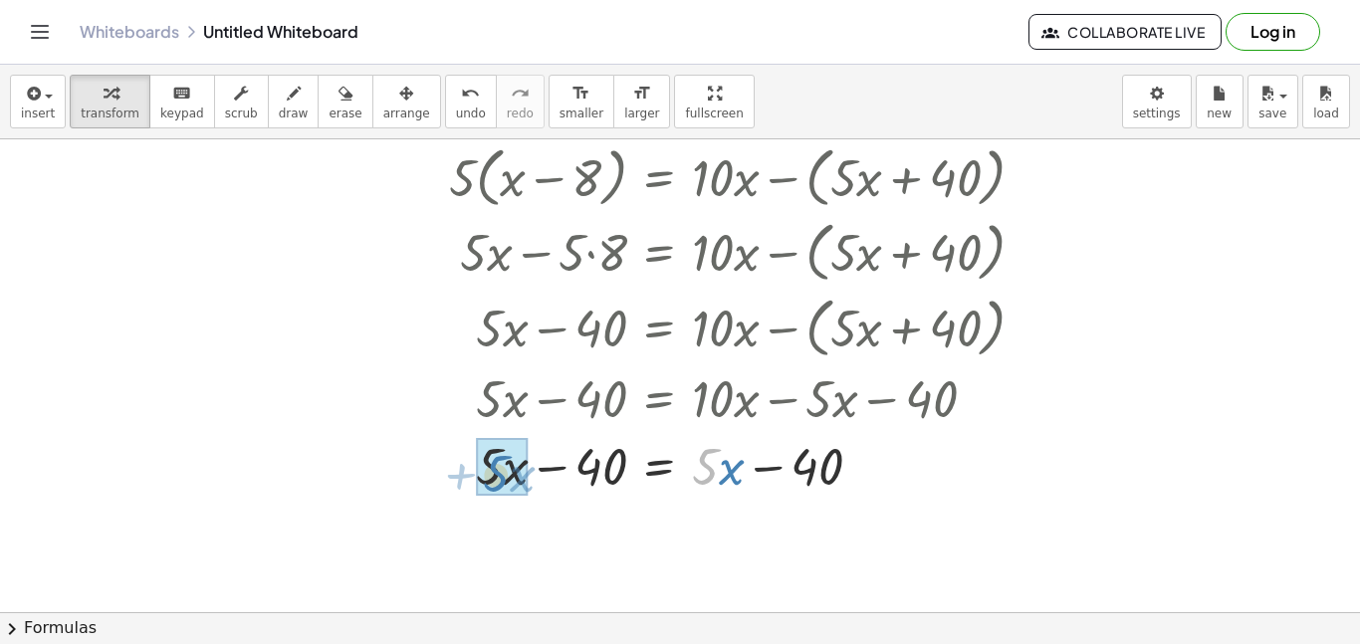
drag, startPoint x: 717, startPoint y: 477, endPoint x: 511, endPoint y: 481, distance: 206.1
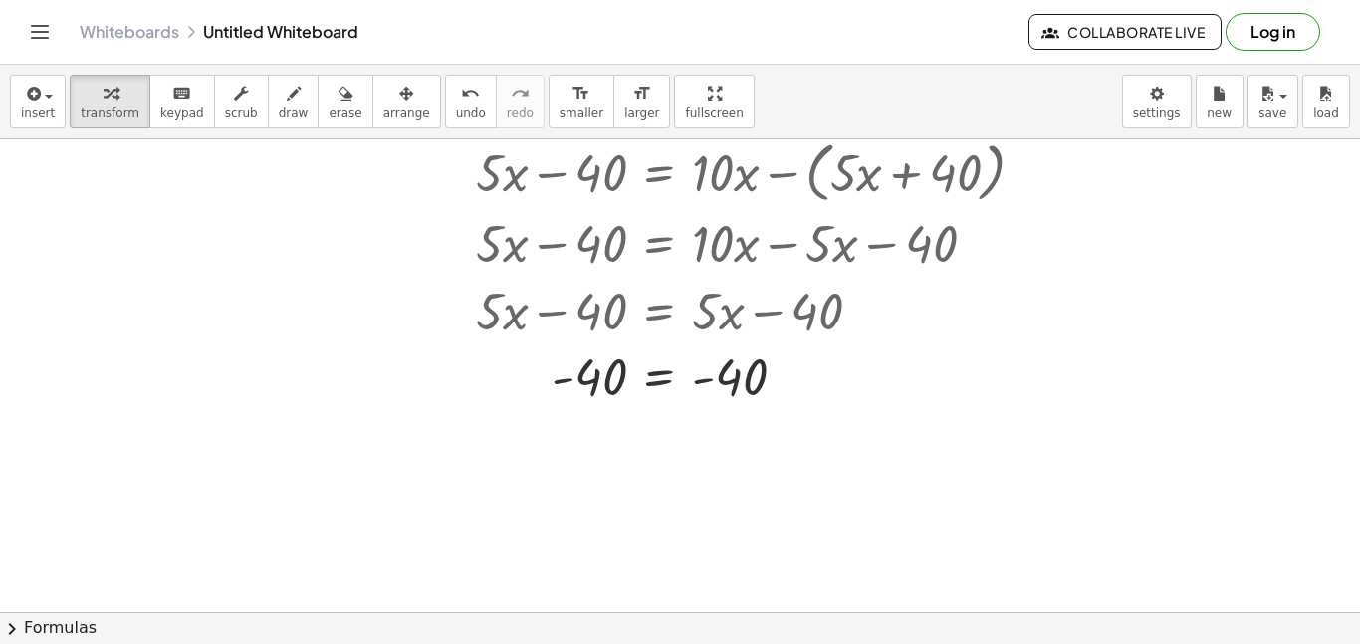
scroll to position [551, 0]
drag, startPoint x: 588, startPoint y: 387, endPoint x: 565, endPoint y: 393, distance: 23.7
click at [565, 393] on div at bounding box center [745, 375] width 612 height 66
drag, startPoint x: 594, startPoint y: 394, endPoint x: 735, endPoint y: 411, distance: 141.4
click at [735, 411] on div "· 5 · ( + x − 8 ) = + · 10 · x − ( + · 5 · x − 40 ) · 5 · ( + x − 8 ) = + · 10 …" at bounding box center [737, 157] width 637 height 512
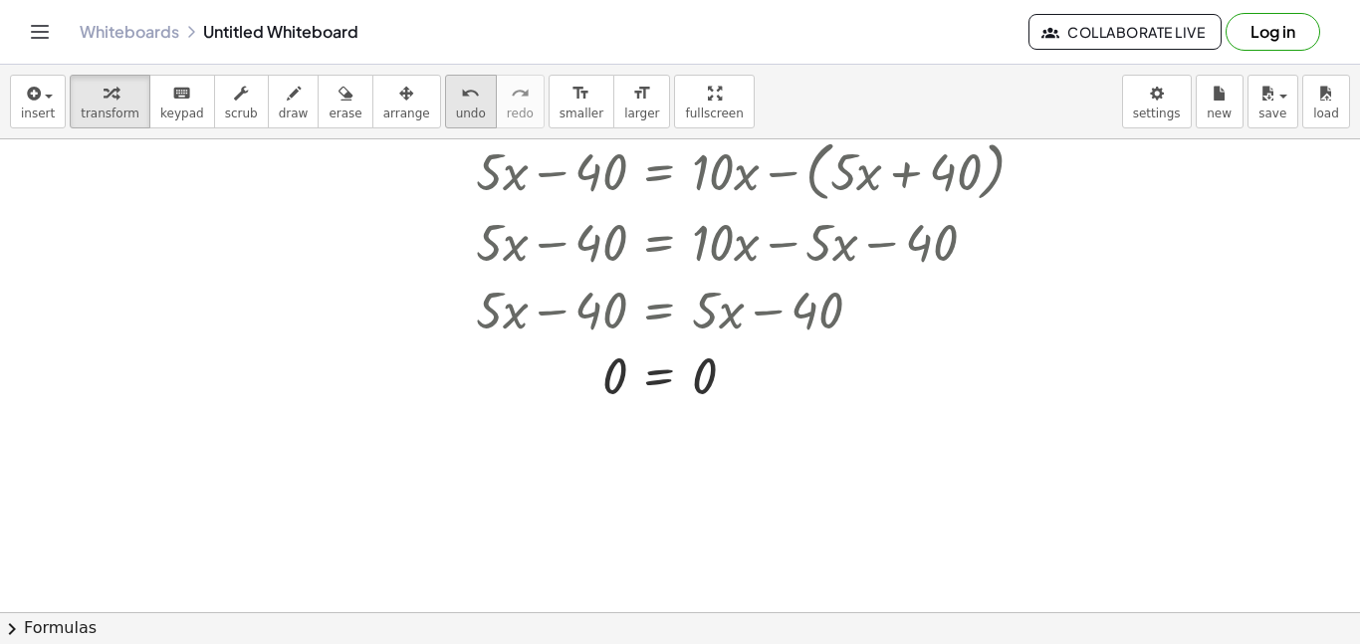
click at [462, 110] on button "undo undo" at bounding box center [471, 102] width 52 height 54
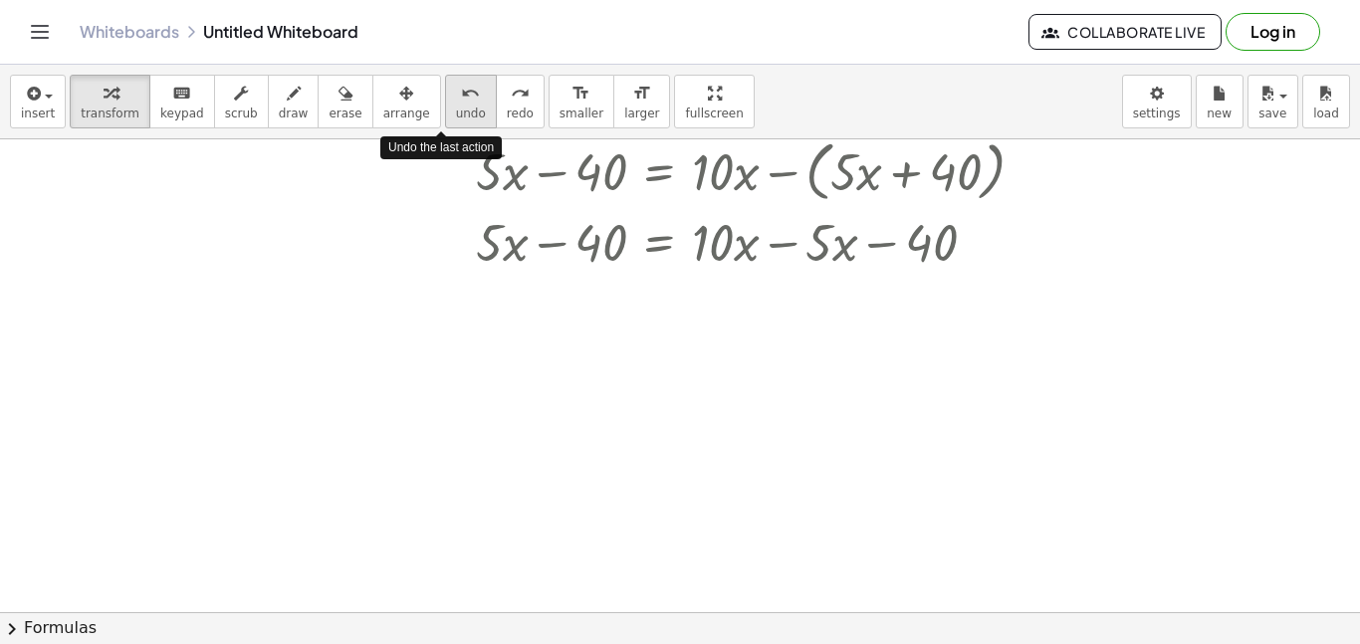
click at [462, 110] on button "undo undo" at bounding box center [471, 102] width 52 height 54
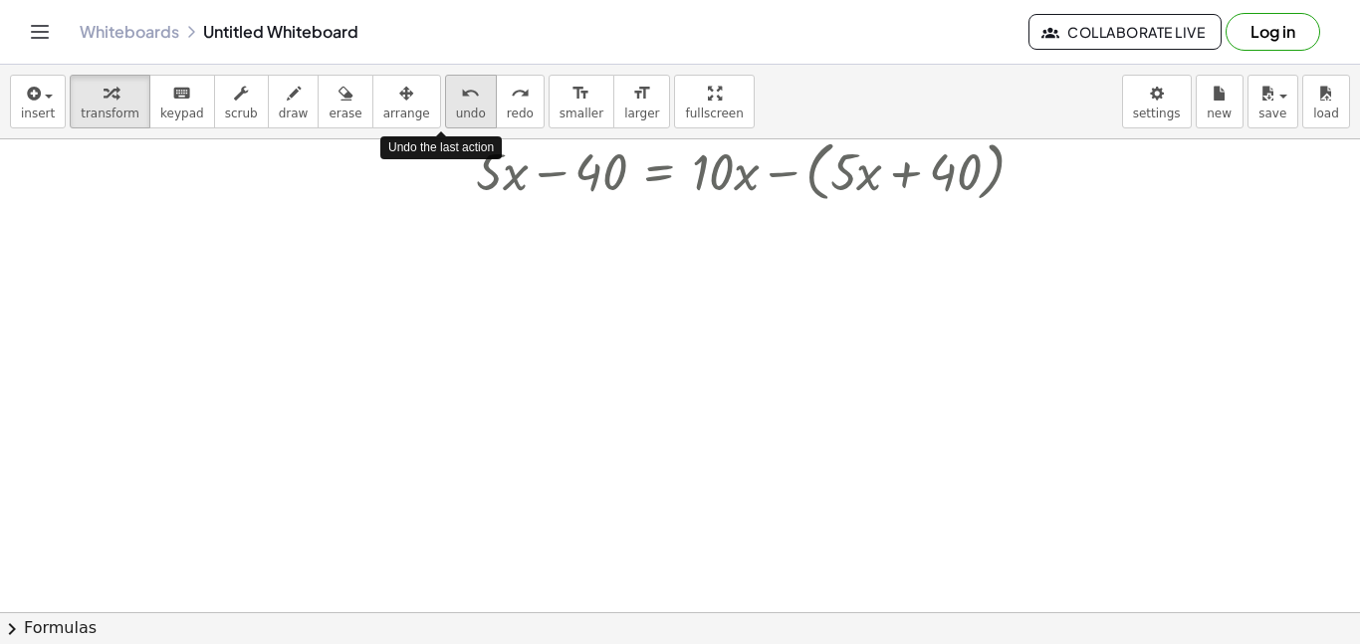
click at [462, 110] on button "undo undo" at bounding box center [471, 102] width 52 height 54
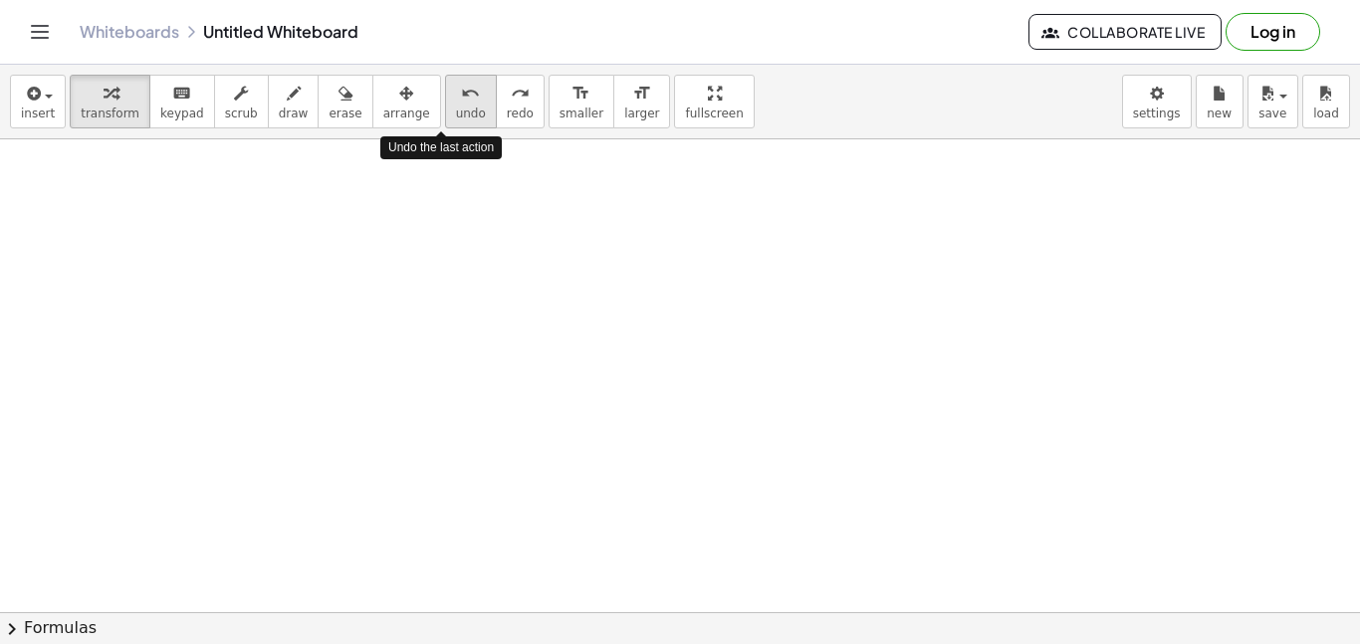
click at [462, 110] on button "undo undo" at bounding box center [471, 102] width 52 height 54
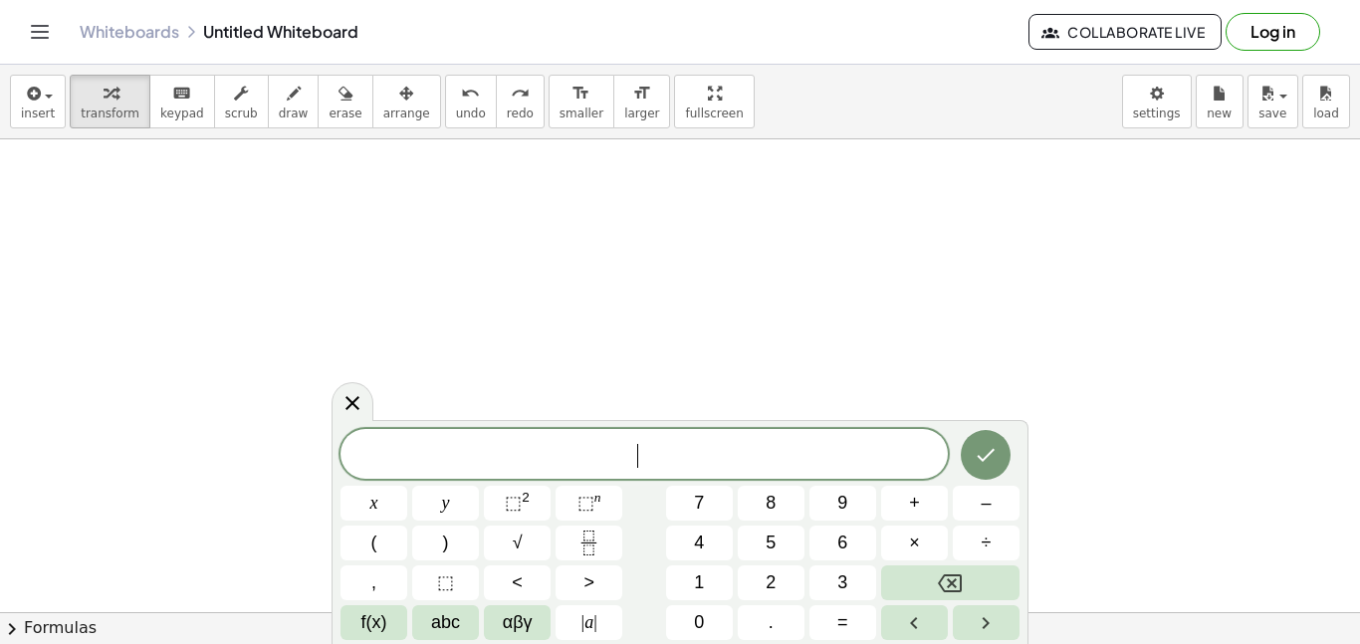
scroll to position [557, 0]
